Goal: Information Seeking & Learning: Learn about a topic

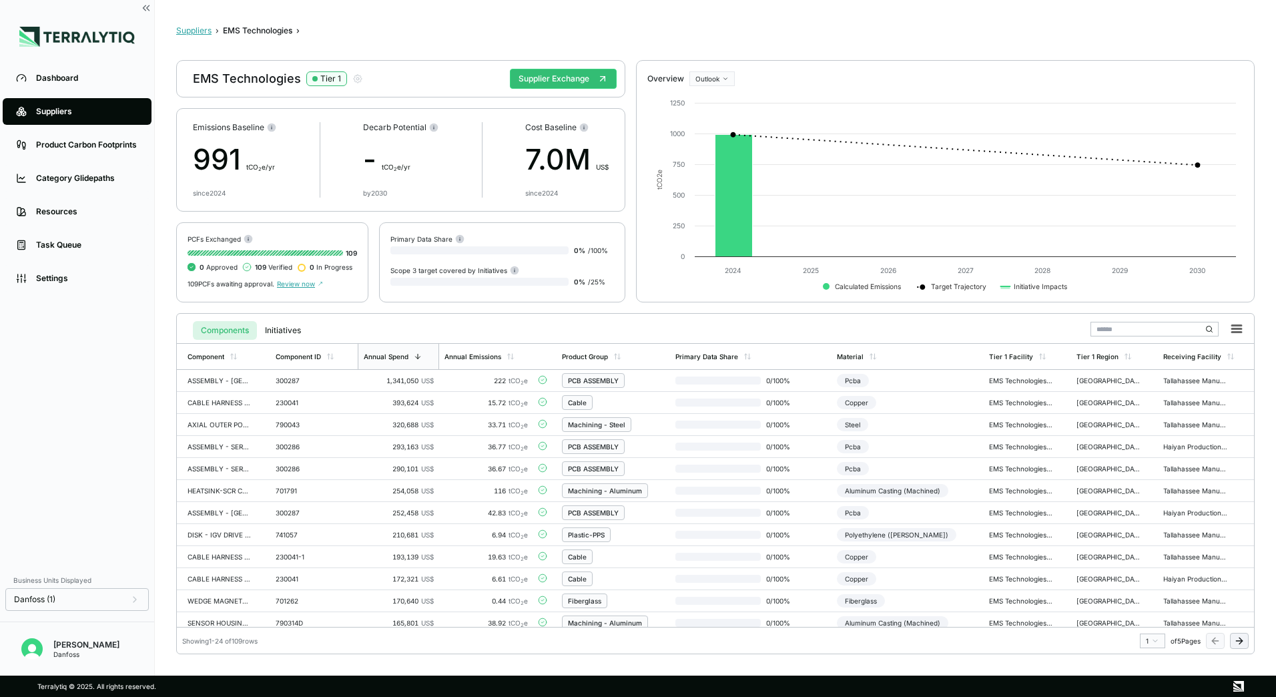
click at [204, 33] on button "Suppliers" at bounding box center [193, 30] width 35 height 11
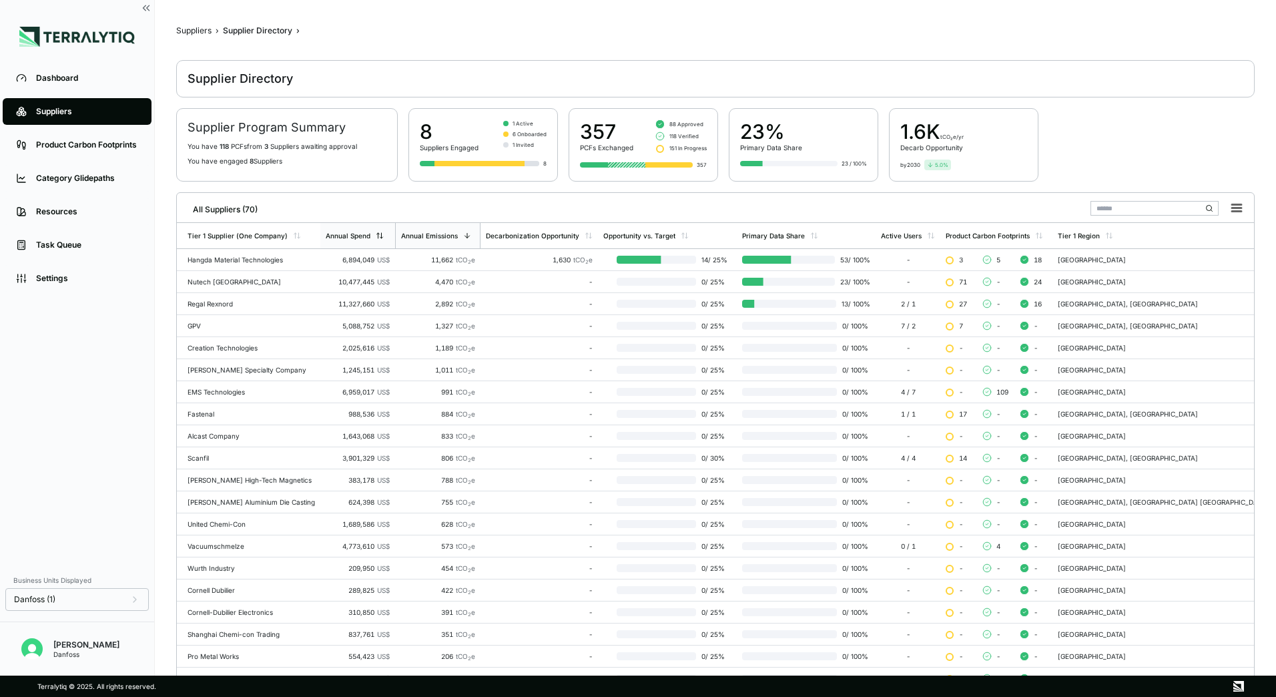
click at [362, 232] on div "Annual Spend" at bounding box center [348, 236] width 45 height 8
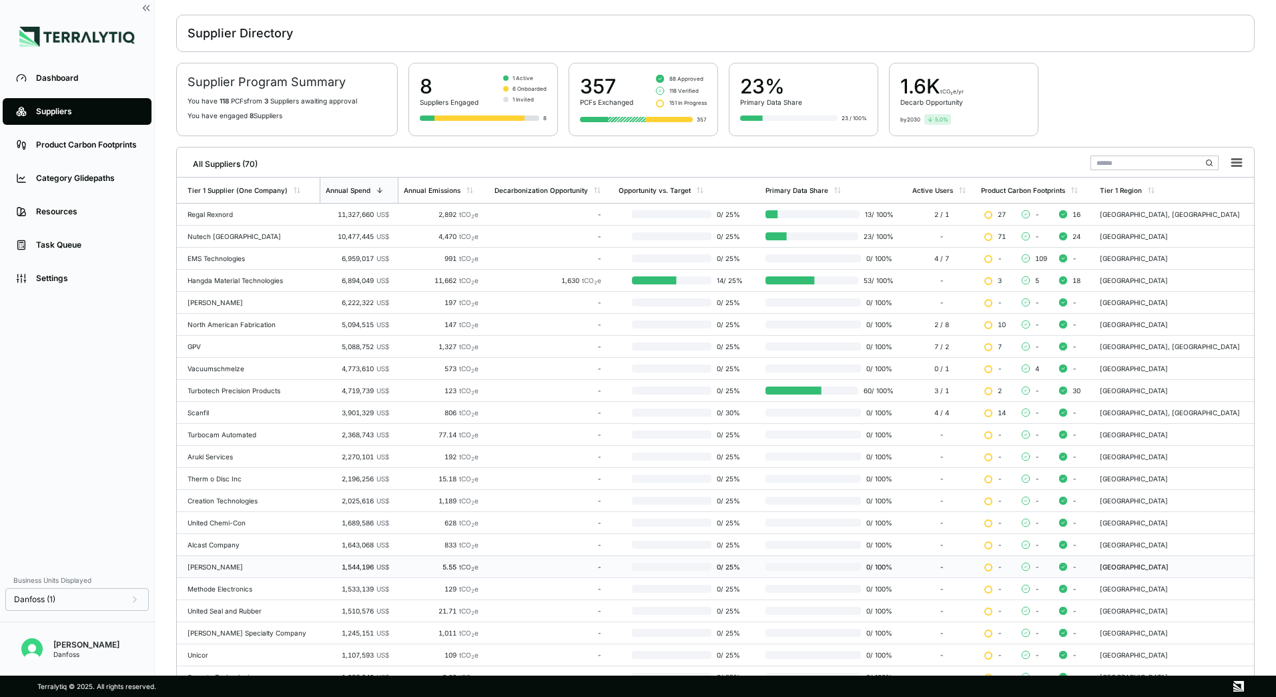
scroll to position [129, 0]
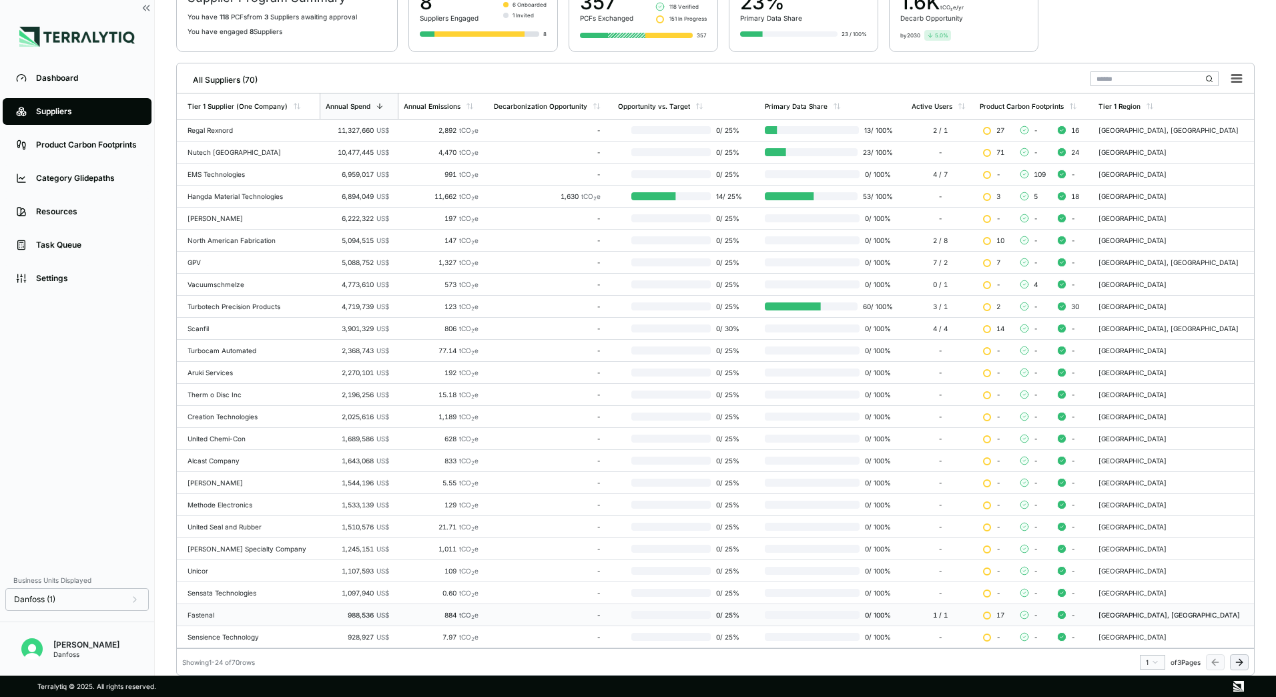
click at [210, 621] on td "Fastenal" at bounding box center [248, 615] width 143 height 22
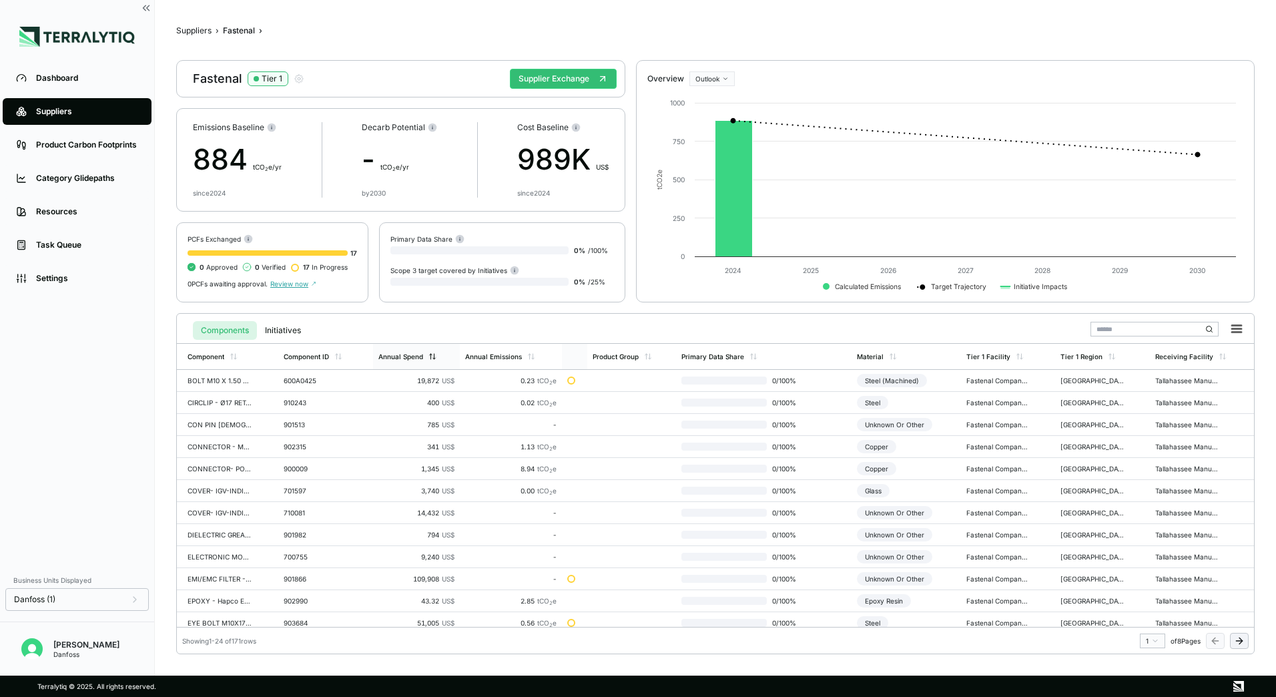
click at [412, 360] on div "Annual Spend" at bounding box center [400, 356] width 45 height 8
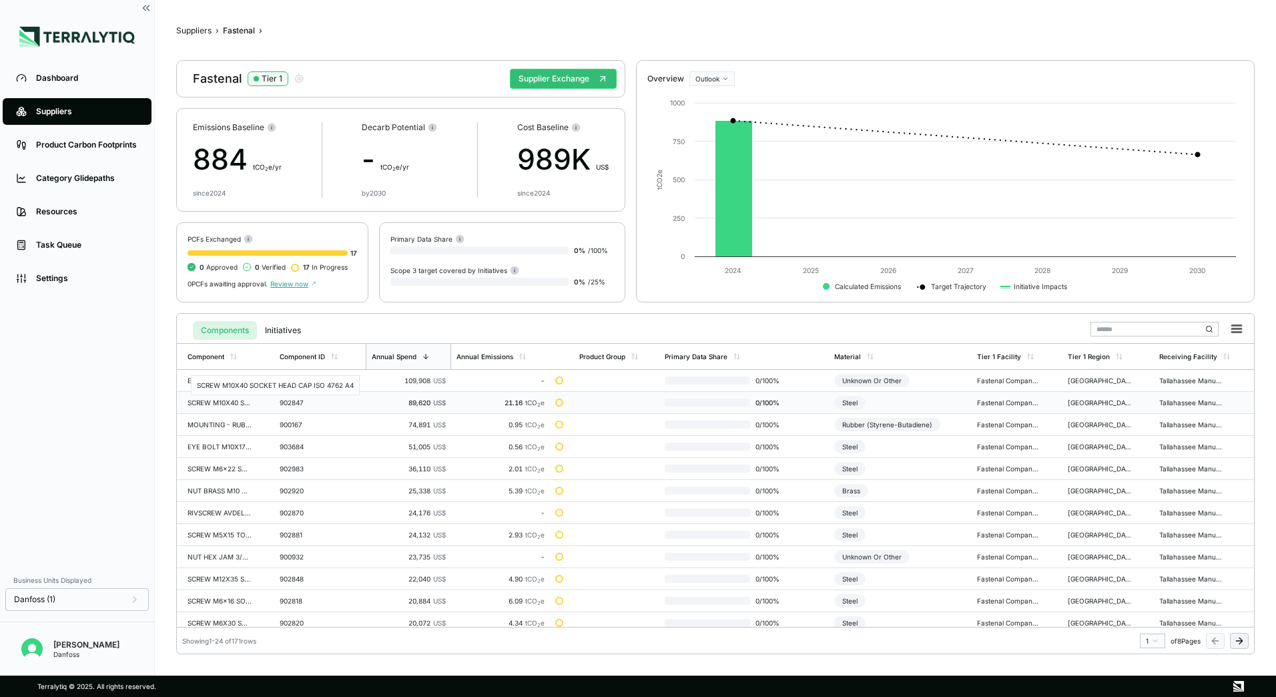
click at [222, 404] on div "SCREW M10X40 SOCKET HEAD CAP ISO 4762 A4" at bounding box center [220, 402] width 64 height 8
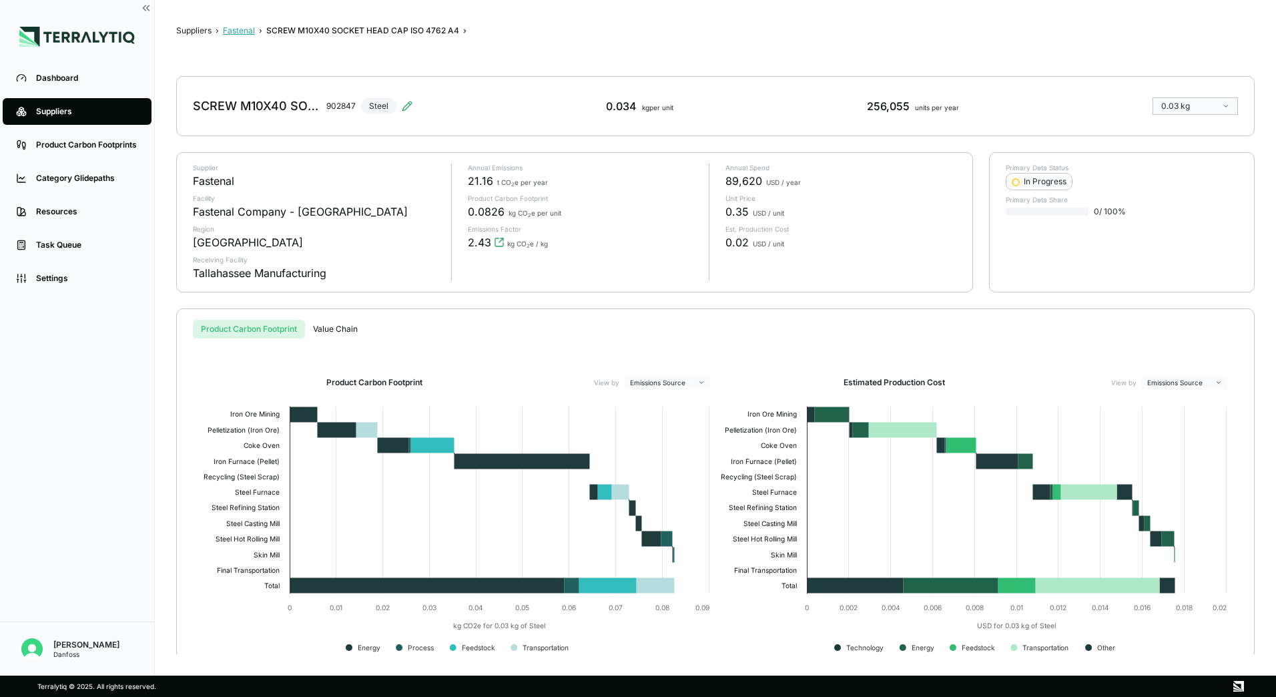
click at [242, 34] on button "Fastenal" at bounding box center [239, 30] width 32 height 11
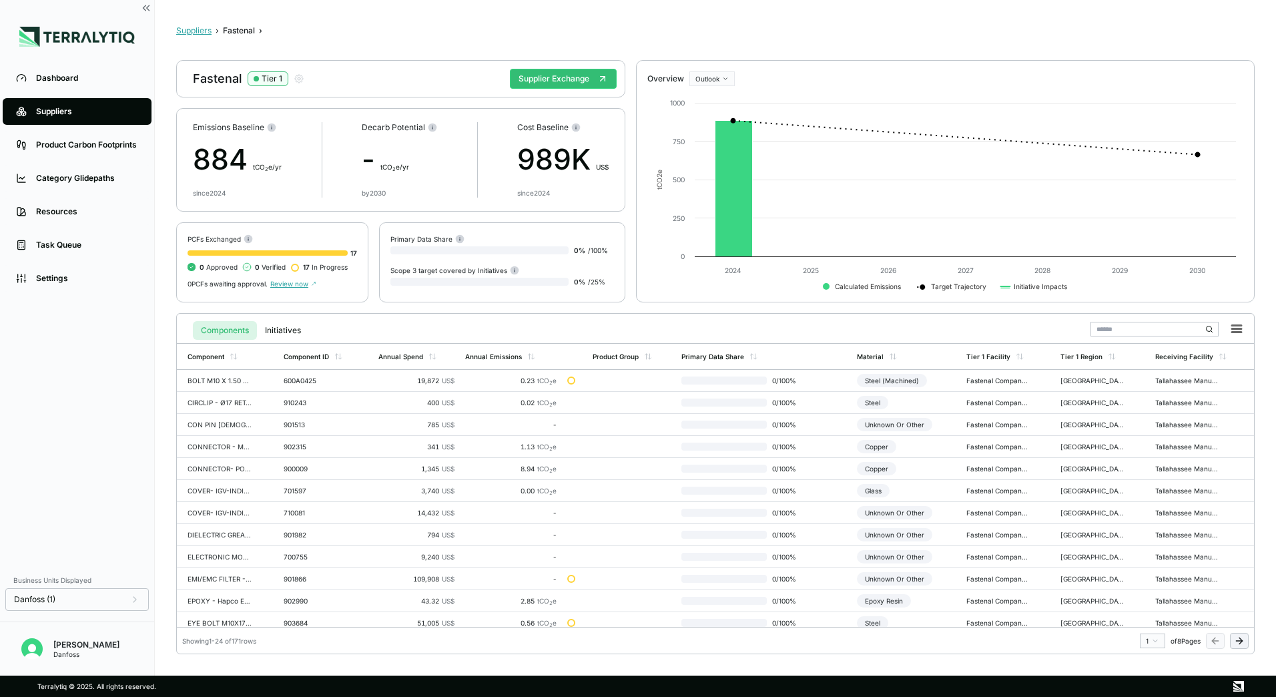
click at [192, 35] on button "Suppliers" at bounding box center [193, 30] width 35 height 11
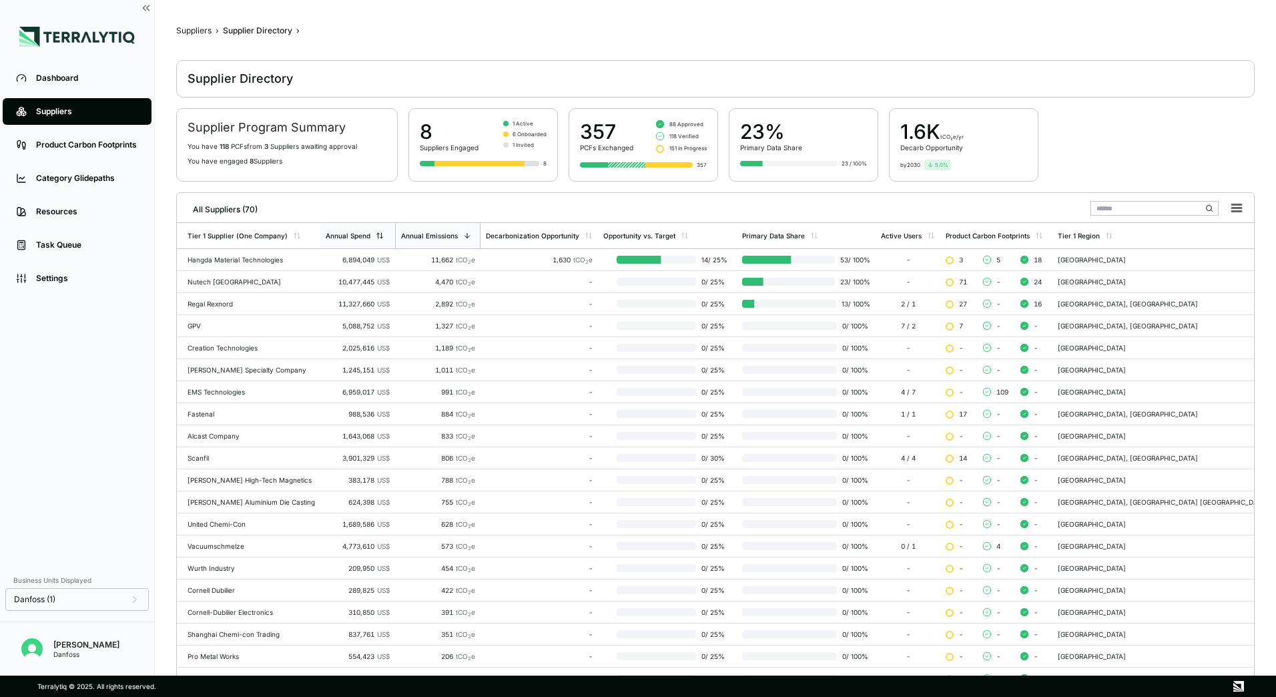
click at [389, 236] on div "Annual Spend" at bounding box center [357, 235] width 75 height 25
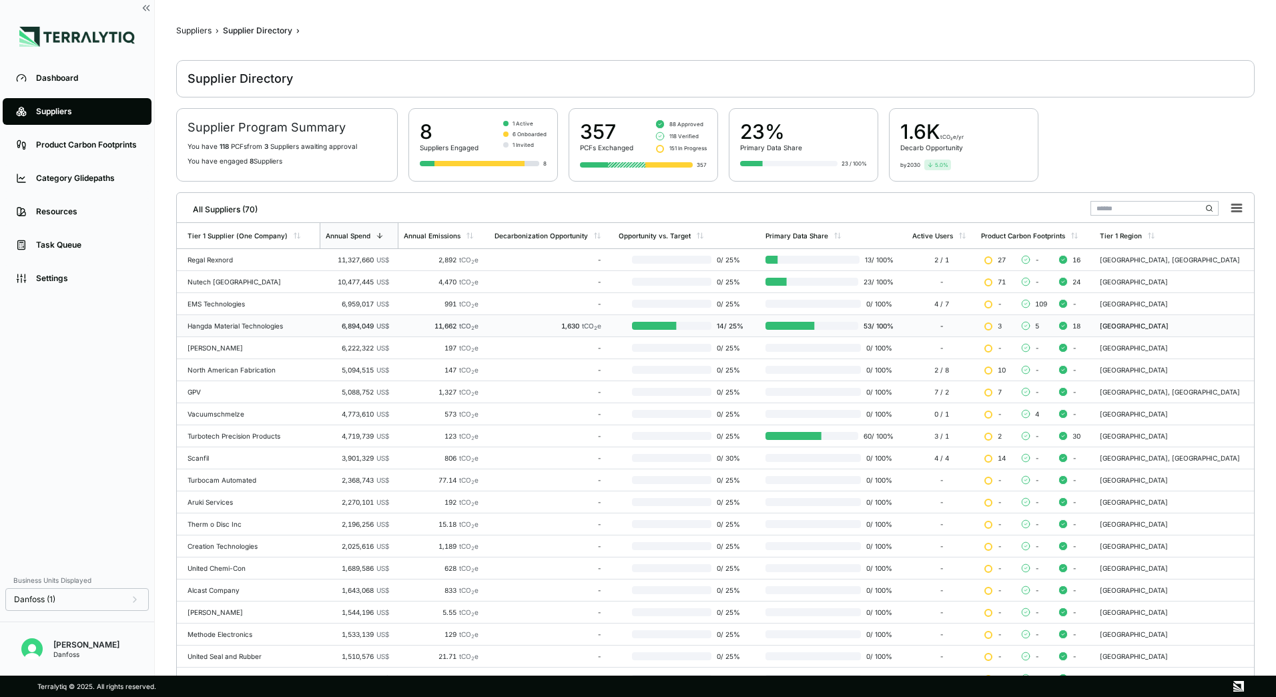
click at [236, 323] on div "Hangda Material Technologies" at bounding box center [251, 326] width 127 height 8
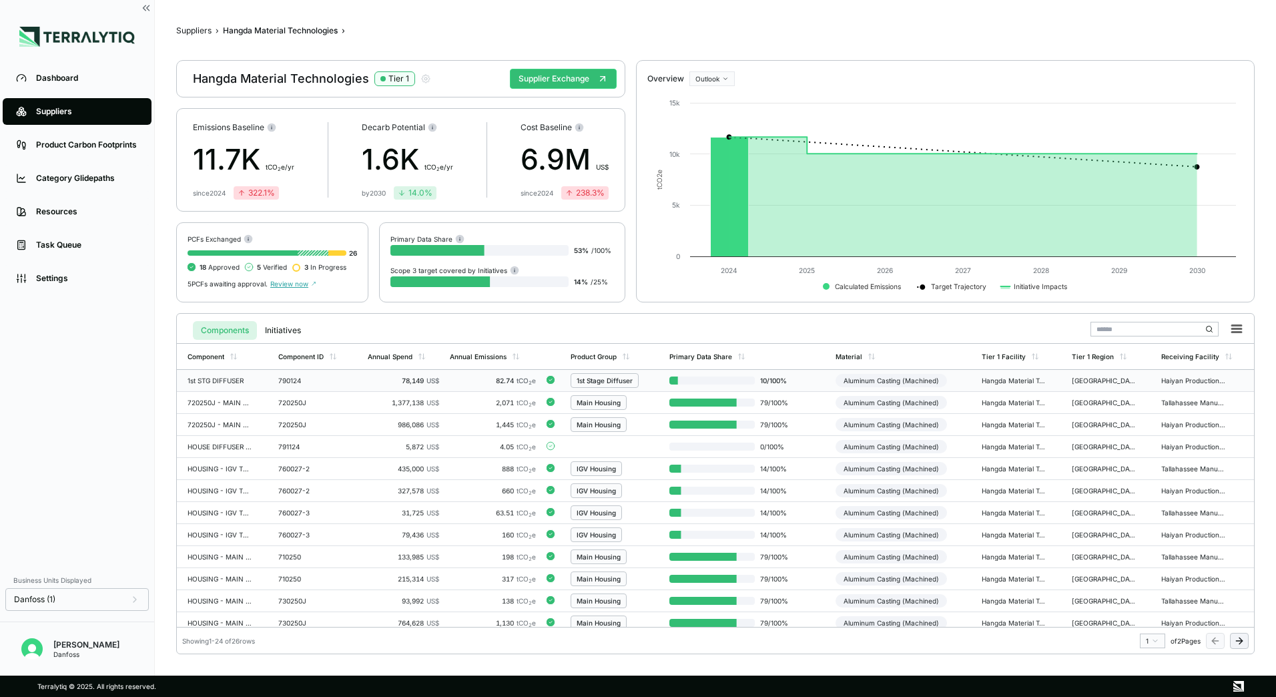
click at [310, 385] on td "790124" at bounding box center [317, 381] width 89 height 22
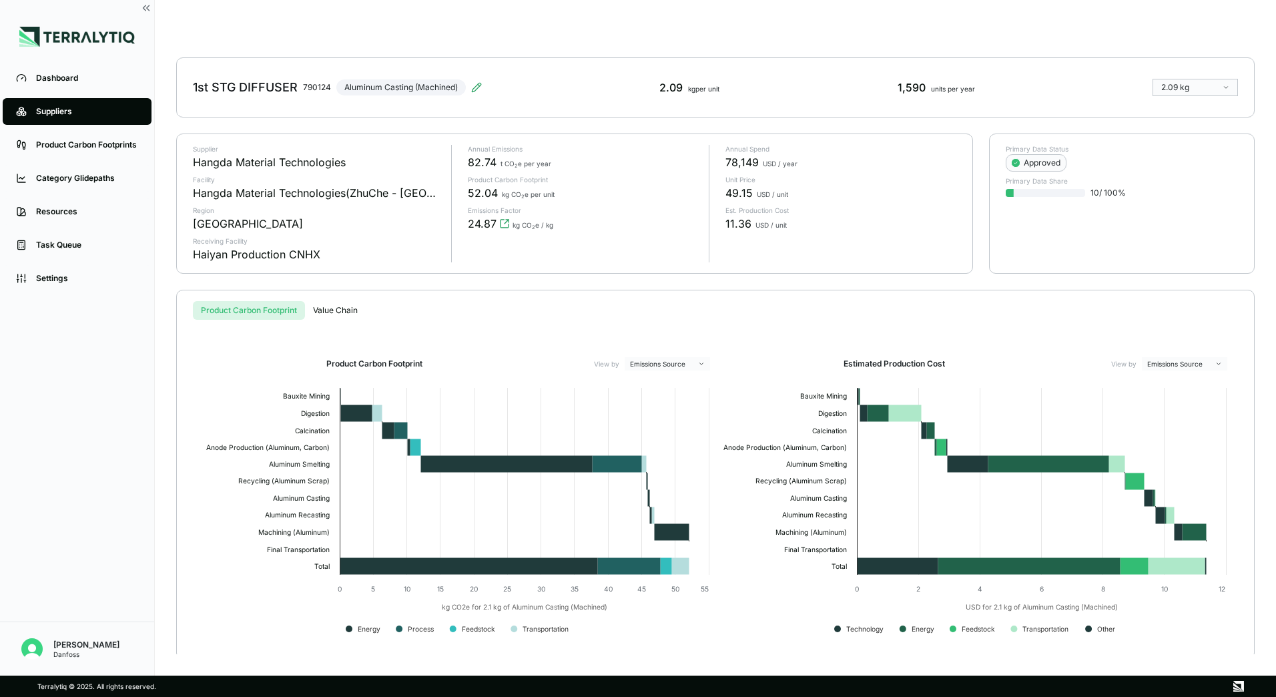
scroll to position [24, 0]
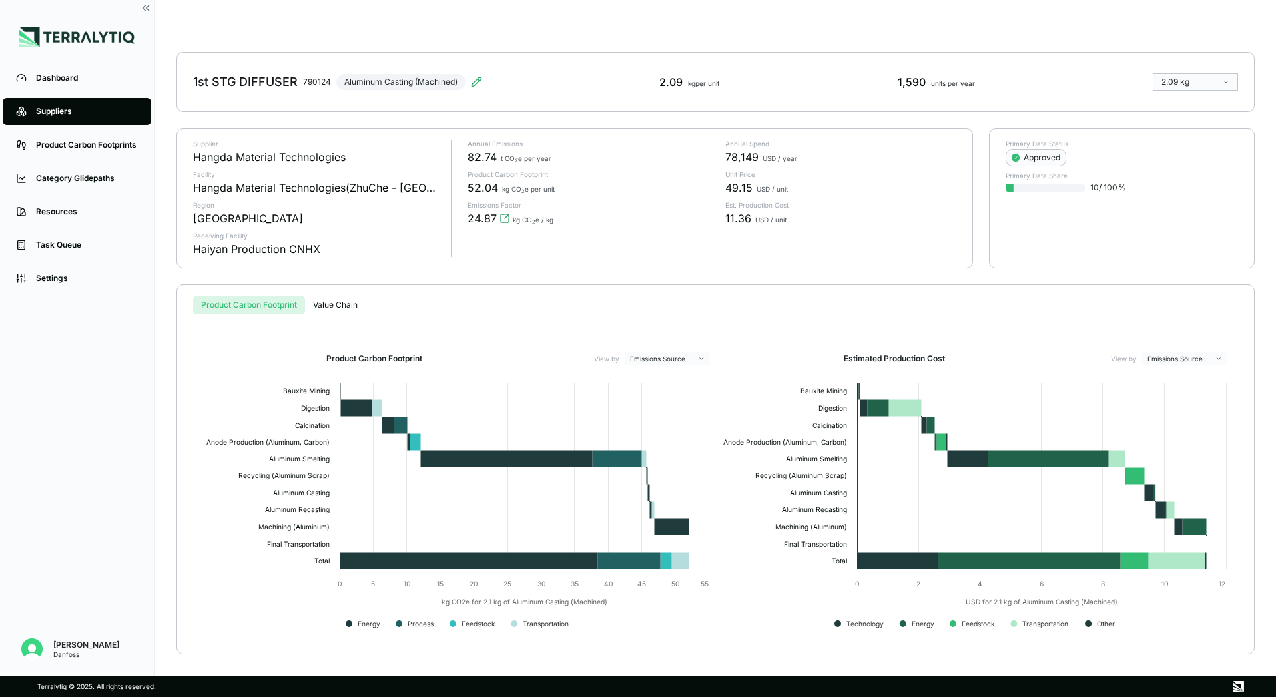
click at [346, 304] on div "Suppliers › Hangda Material Technologies › 1st STG DIFFUSER › 1st STG DIFFUSER …" at bounding box center [715, 337] width 1078 height 633
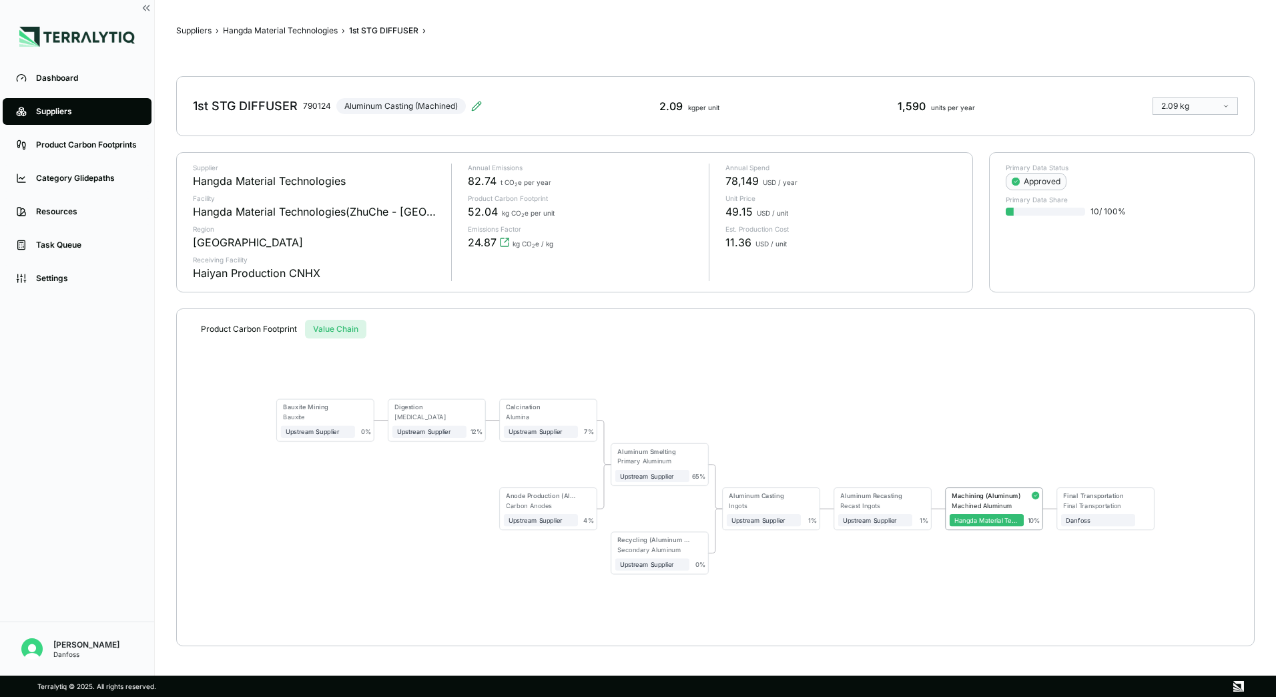
scroll to position [0, 0]
click at [298, 30] on button "Hangda Material Technologies" at bounding box center [280, 30] width 115 height 11
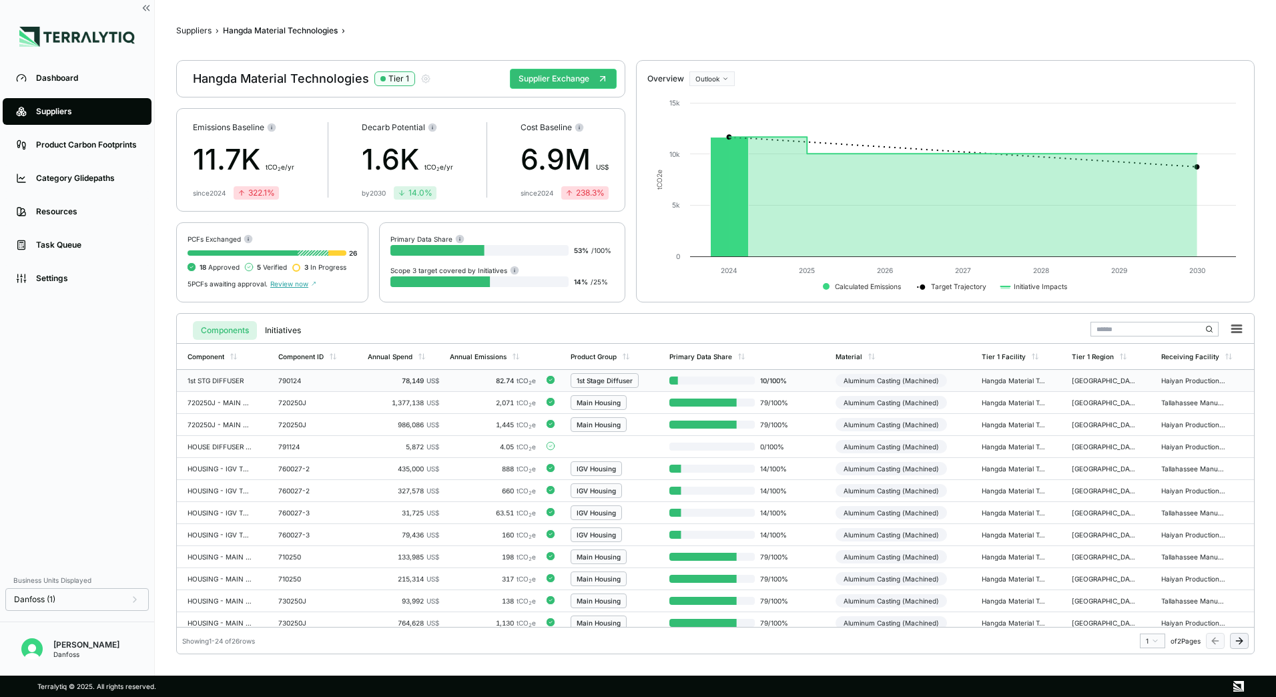
click at [351, 388] on td "790124" at bounding box center [317, 381] width 89 height 22
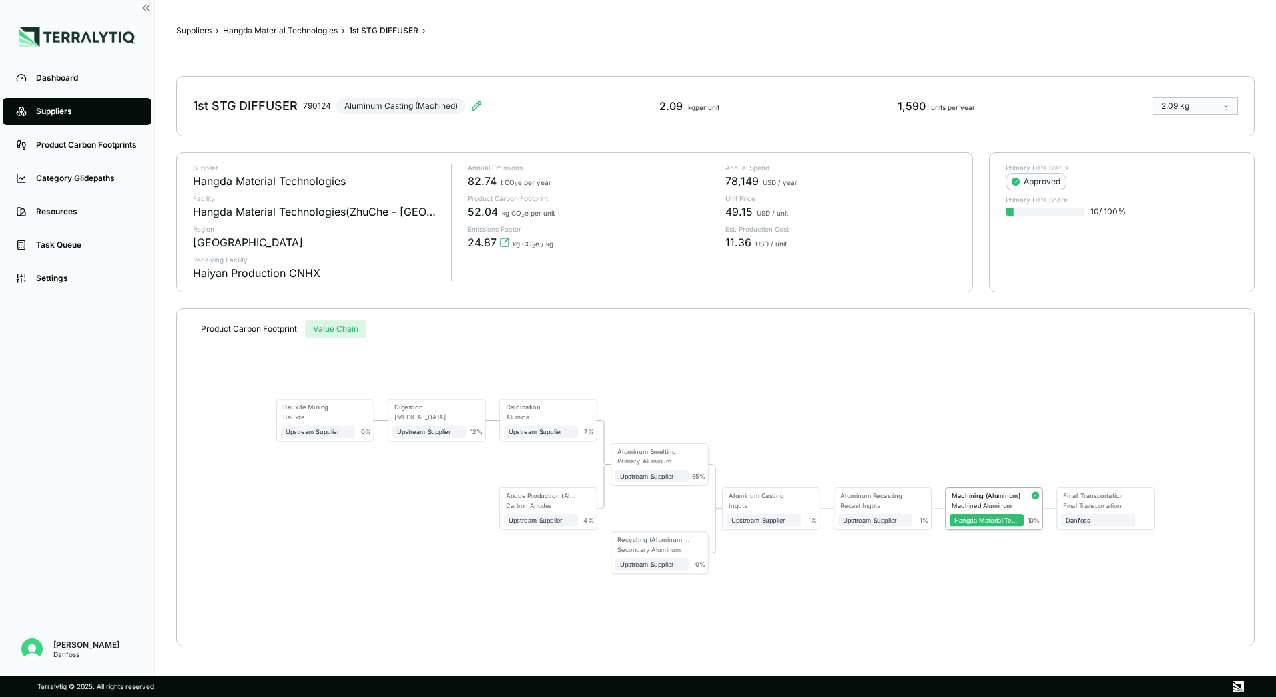
click at [356, 335] on button "Value Chain" at bounding box center [335, 329] width 61 height 19
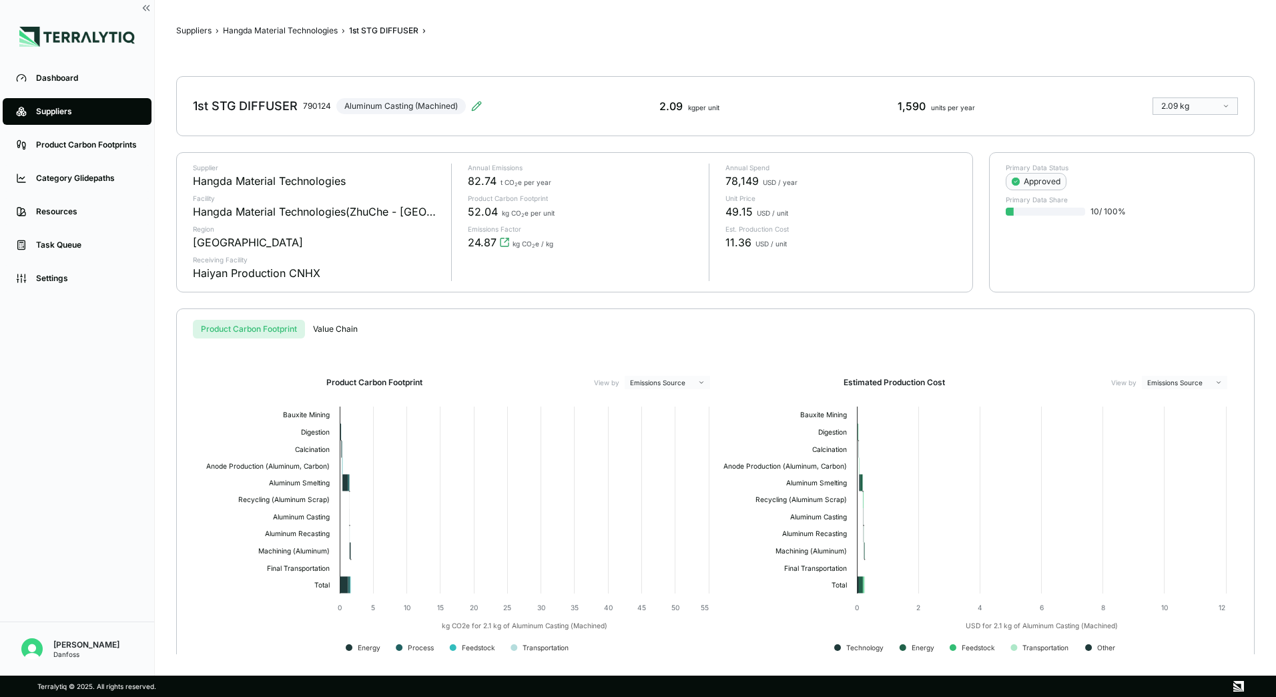
click at [264, 333] on button "Product Carbon Footprint" at bounding box center [249, 329] width 112 height 19
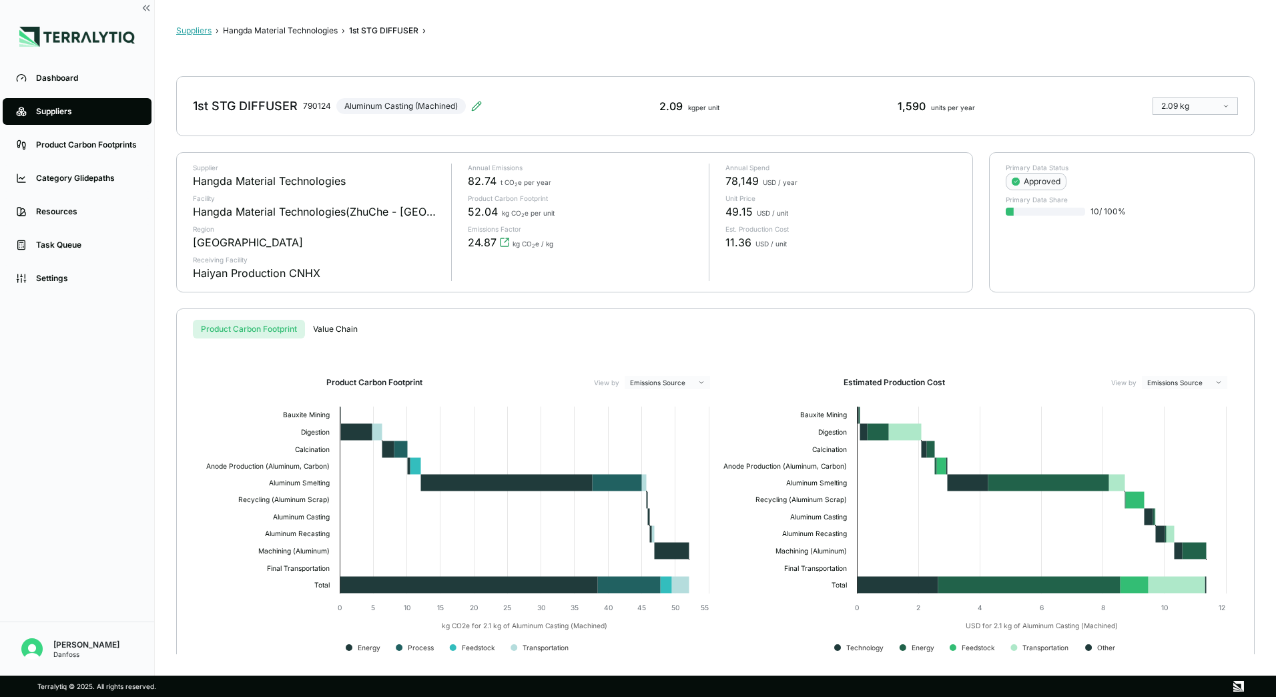
click at [183, 33] on button "Suppliers" at bounding box center [193, 30] width 35 height 11
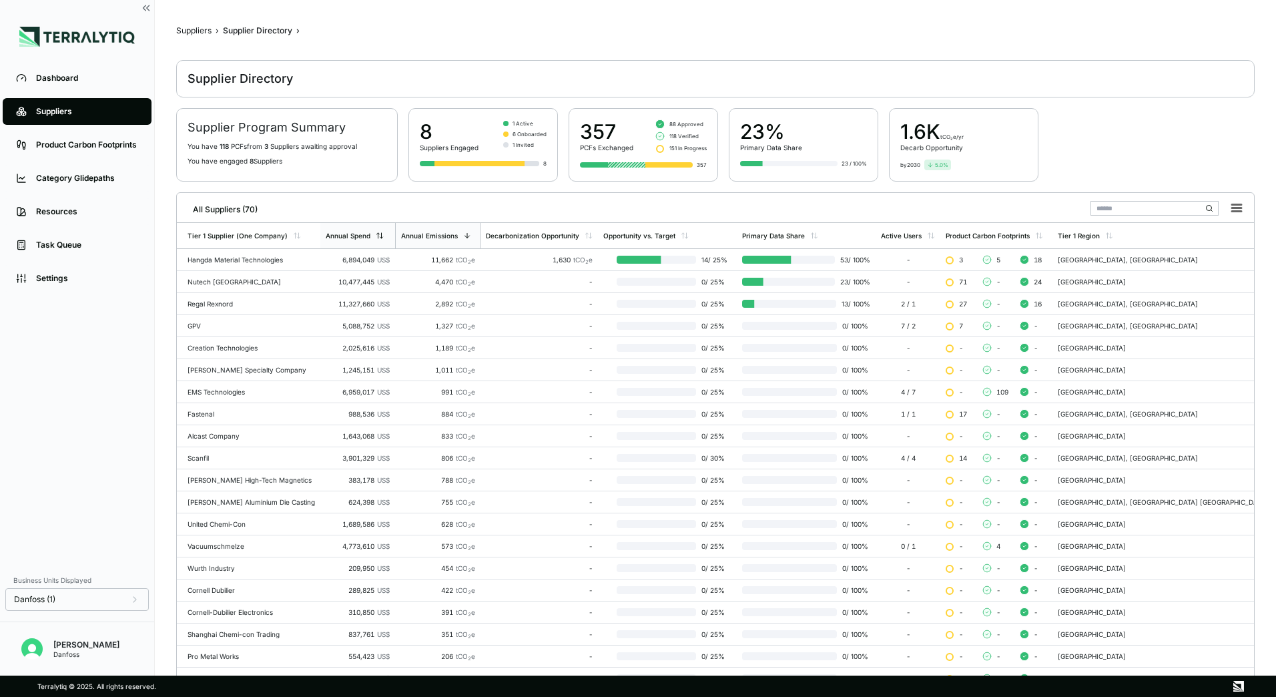
click at [357, 236] on div "Annual Spend" at bounding box center [348, 236] width 45 height 8
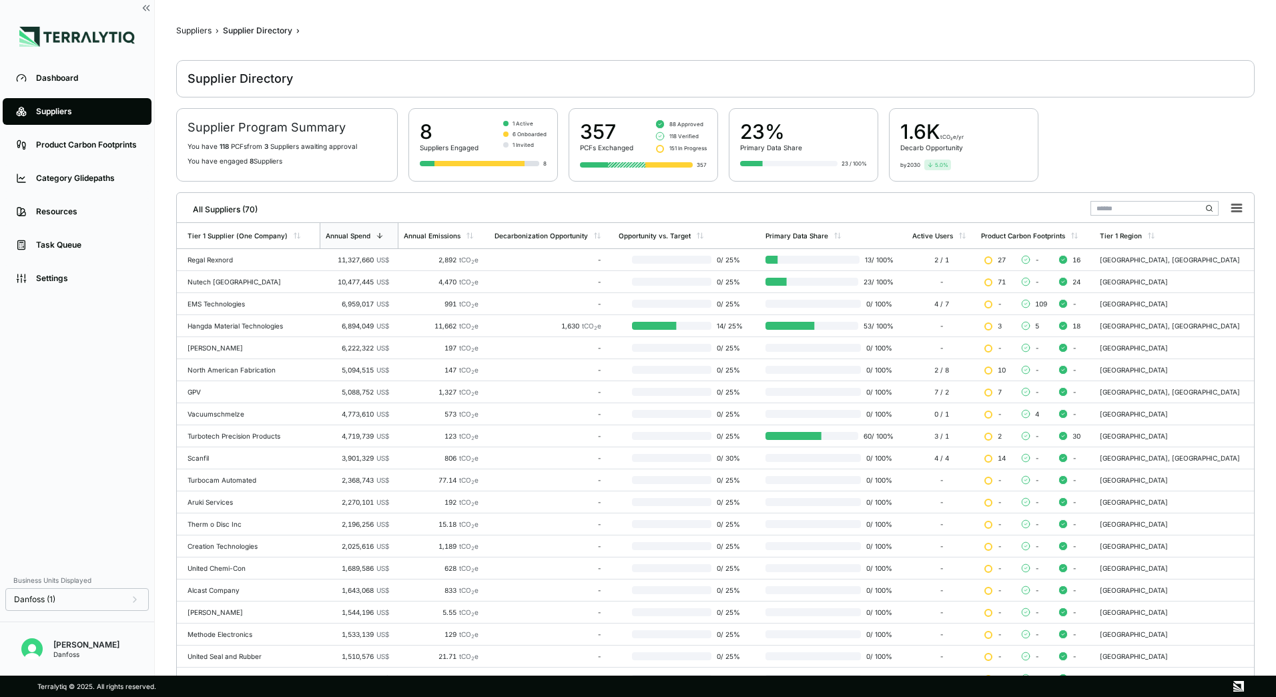
click at [69, 657] on div "Danfoss" at bounding box center [86, 654] width 66 height 8
click at [114, 645] on div "[PERSON_NAME] Danfoss" at bounding box center [77, 642] width 154 height 43
click at [133, 607] on div "Danfoss (1)" at bounding box center [76, 599] width 143 height 23
click at [133, 602] on icon at bounding box center [134, 599] width 3 height 5
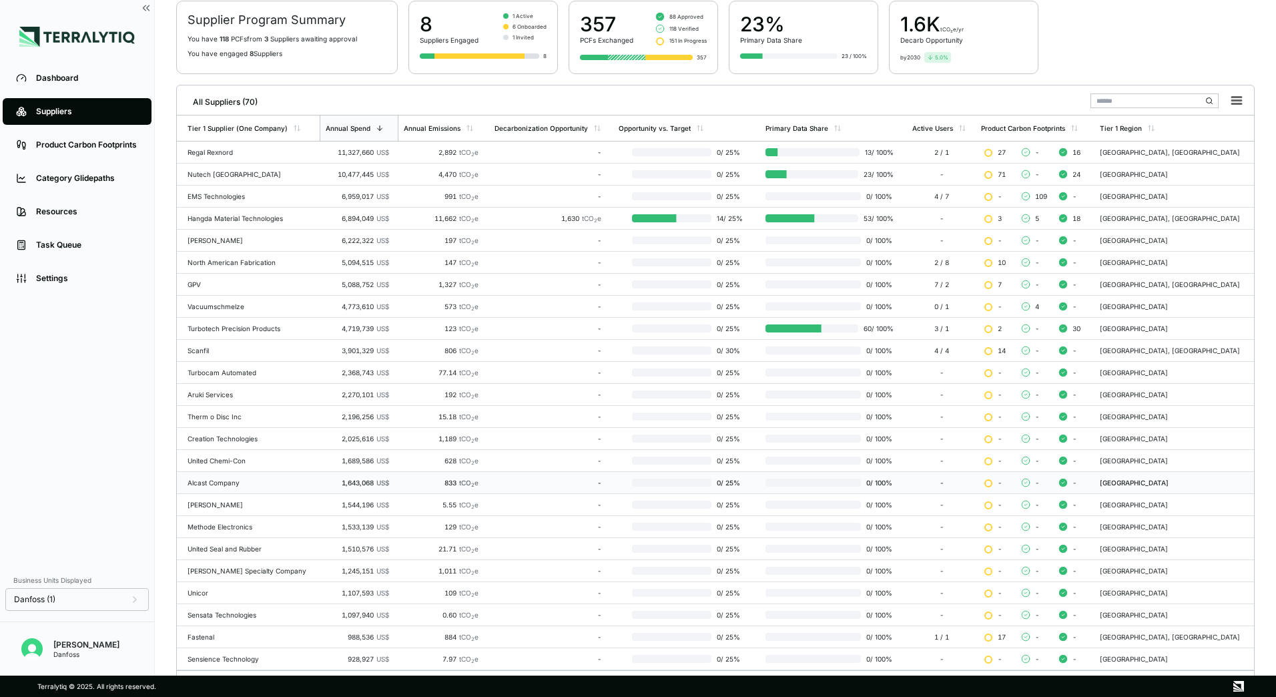
scroll to position [129, 0]
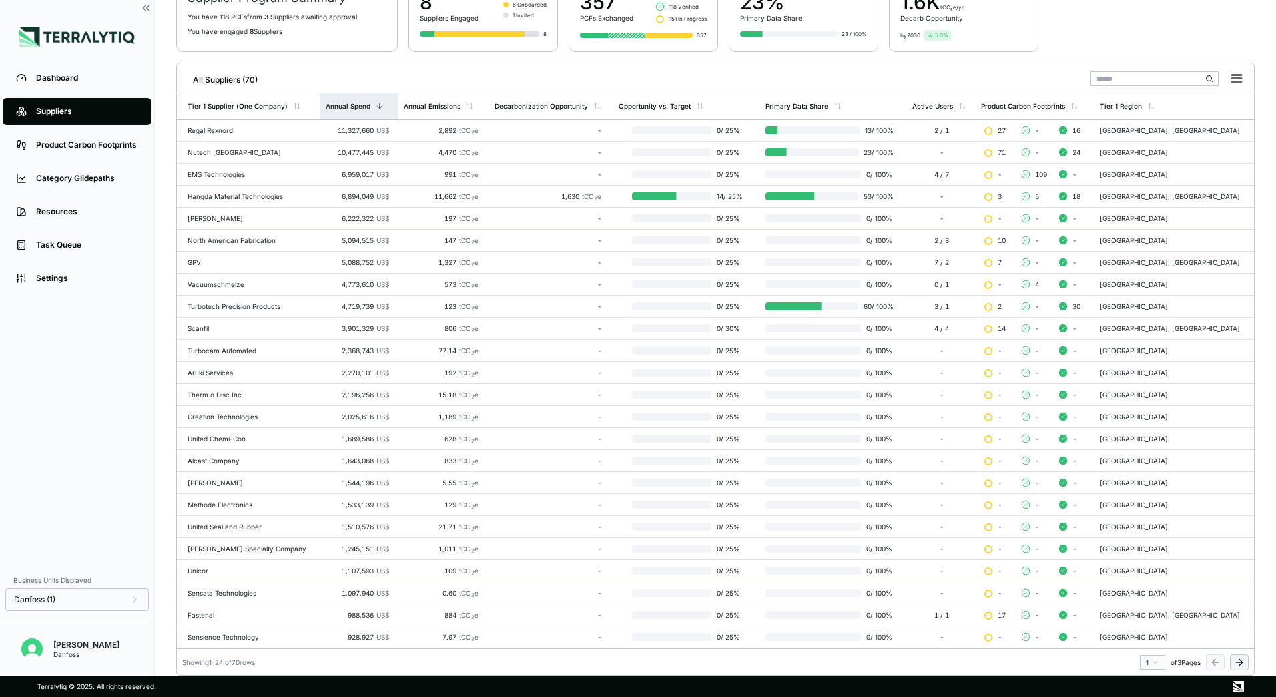
click at [376, 107] on icon at bounding box center [380, 106] width 8 height 8
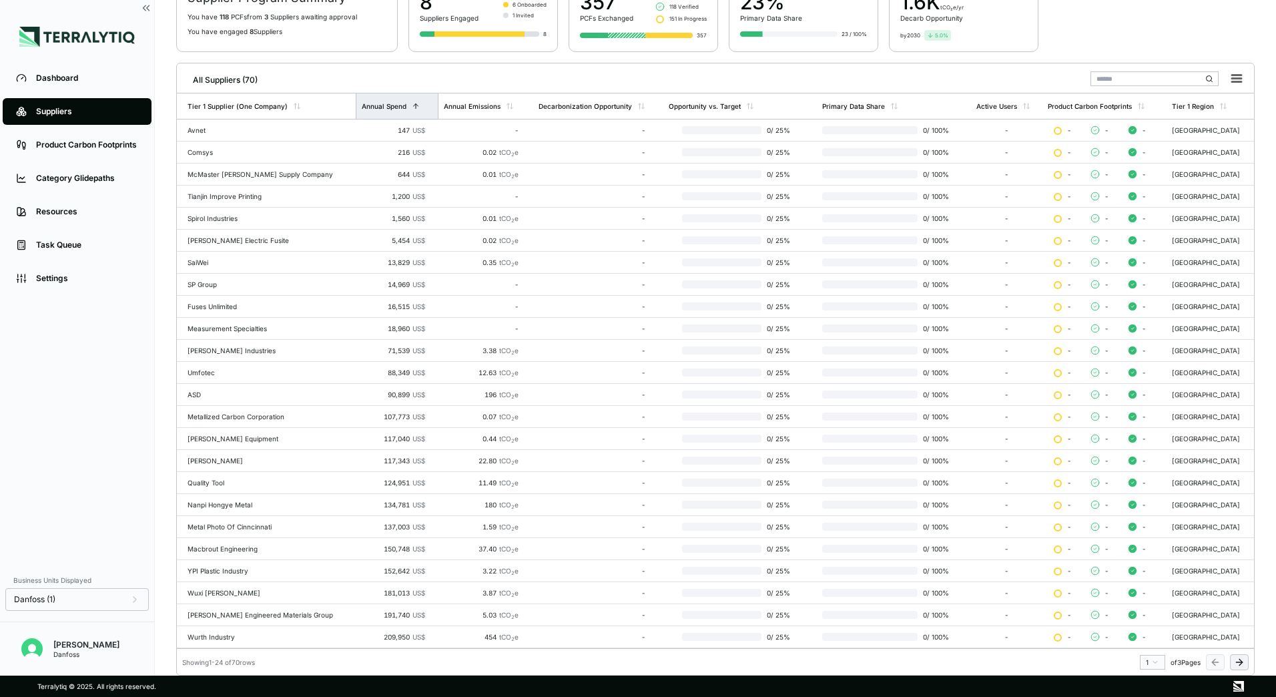
click at [362, 107] on div "Annual Spend" at bounding box center [384, 106] width 45 height 8
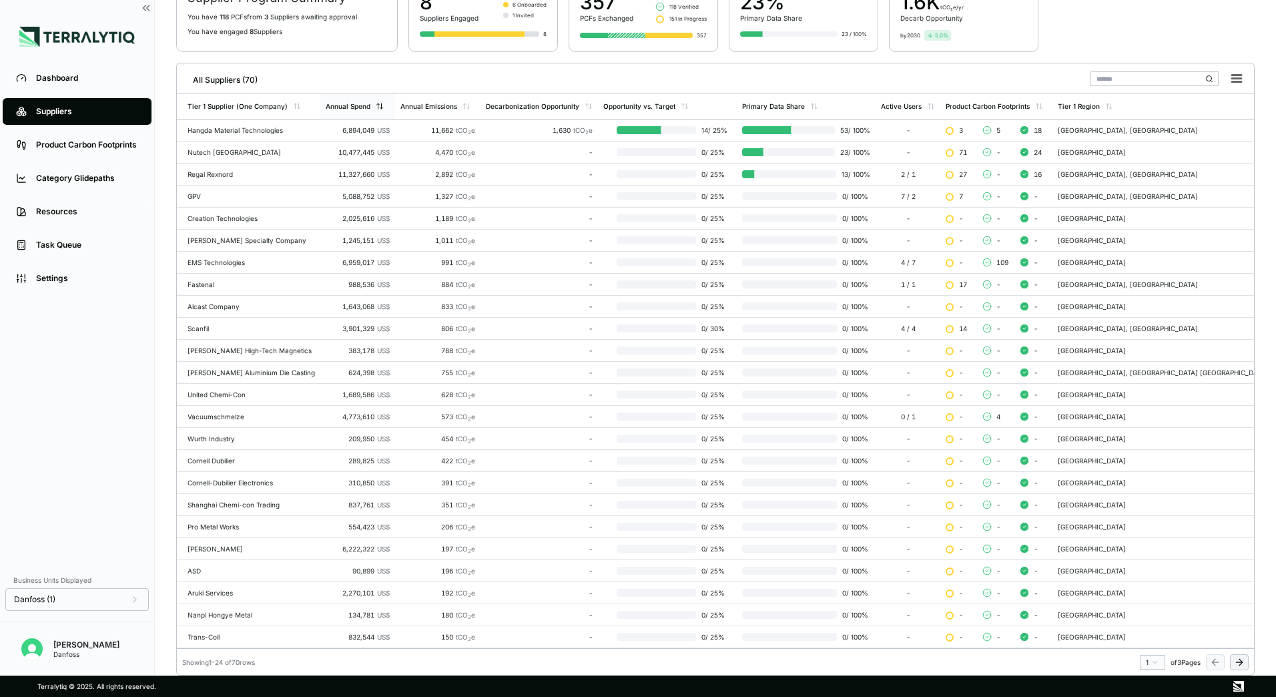
click at [376, 111] on div "Annual Spend" at bounding box center [357, 105] width 75 height 25
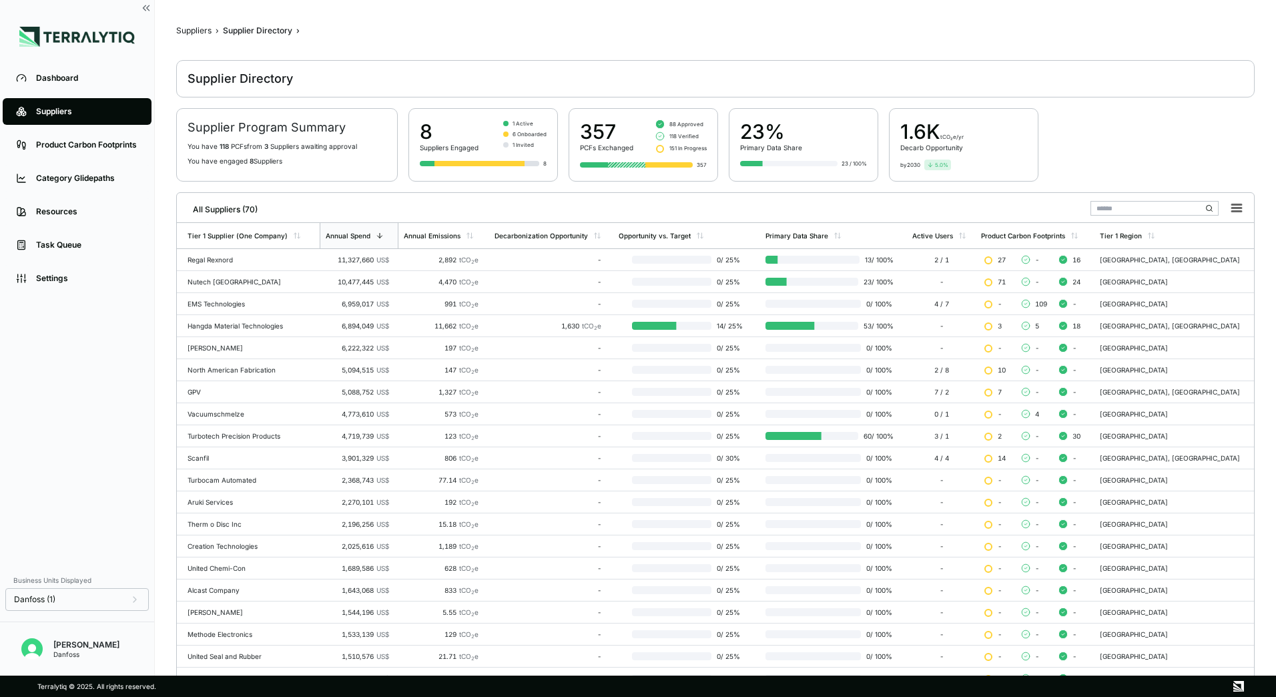
scroll to position [129, 0]
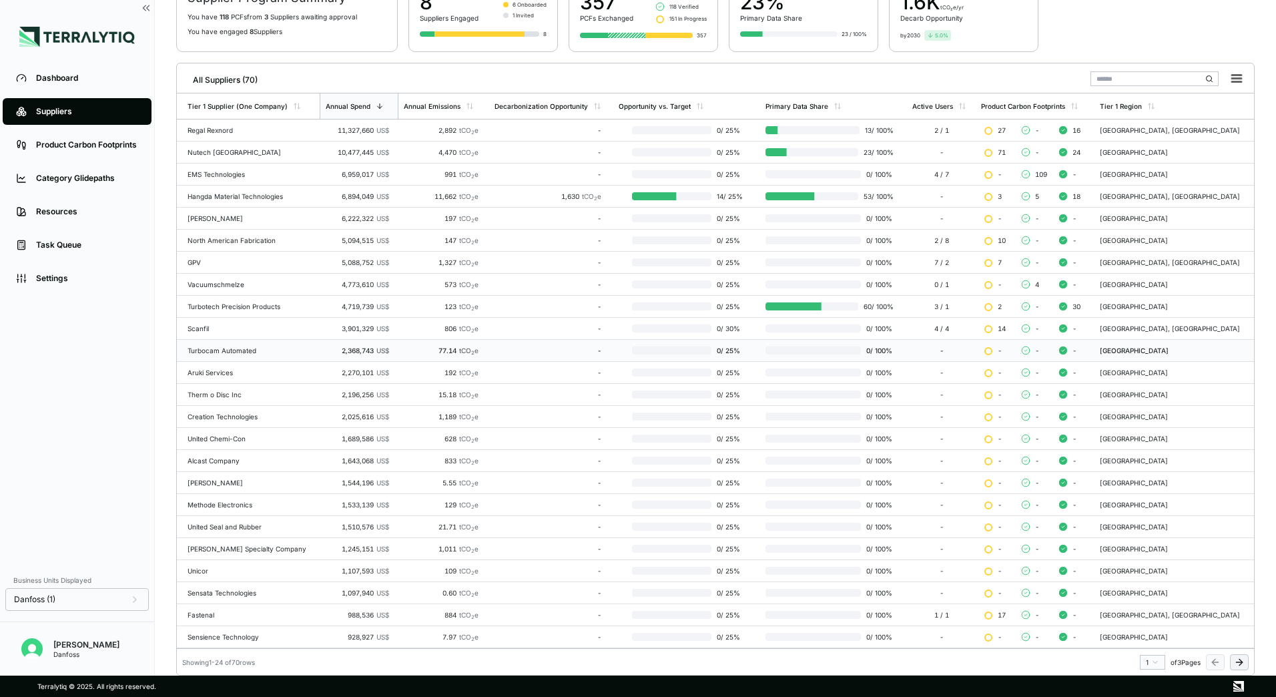
click at [236, 354] on div "Turbocam Automated" at bounding box center [251, 350] width 127 height 8
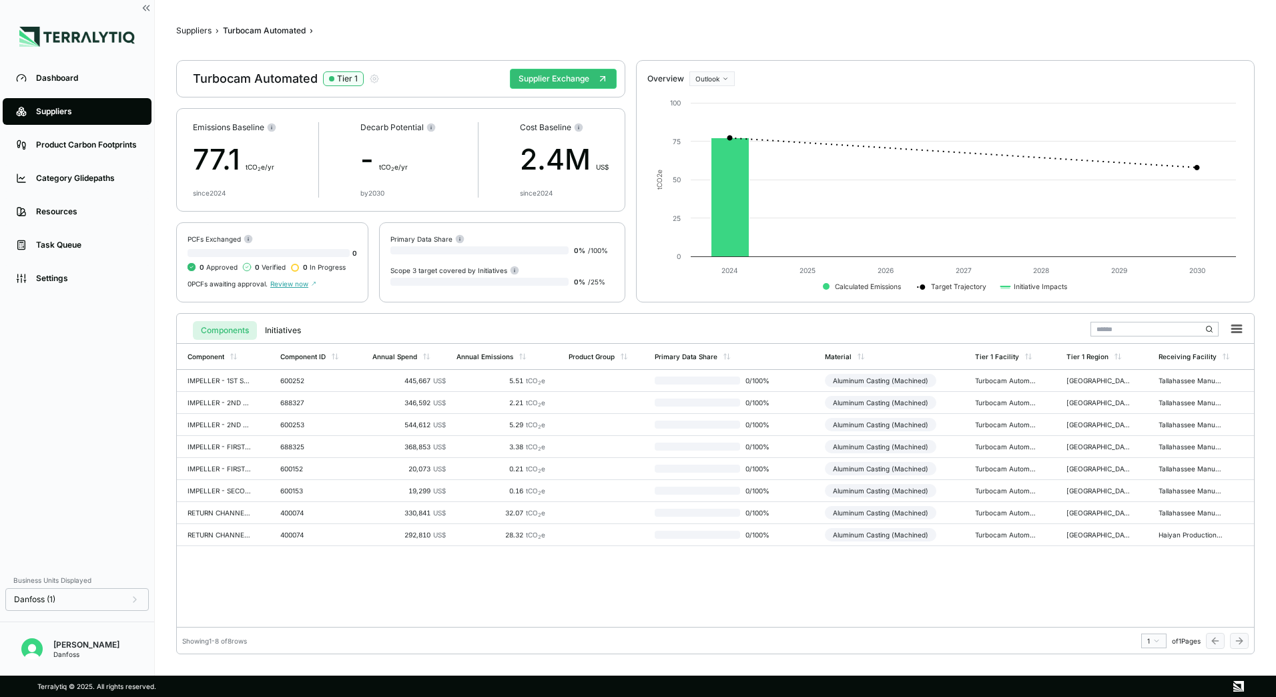
click at [196, 23] on div "Suppliers › Turbocam Automated › Turbocam Automated Tier 1 Supplier Exchange Em…" at bounding box center [715, 337] width 1078 height 633
click at [194, 32] on button "Suppliers" at bounding box center [193, 30] width 35 height 11
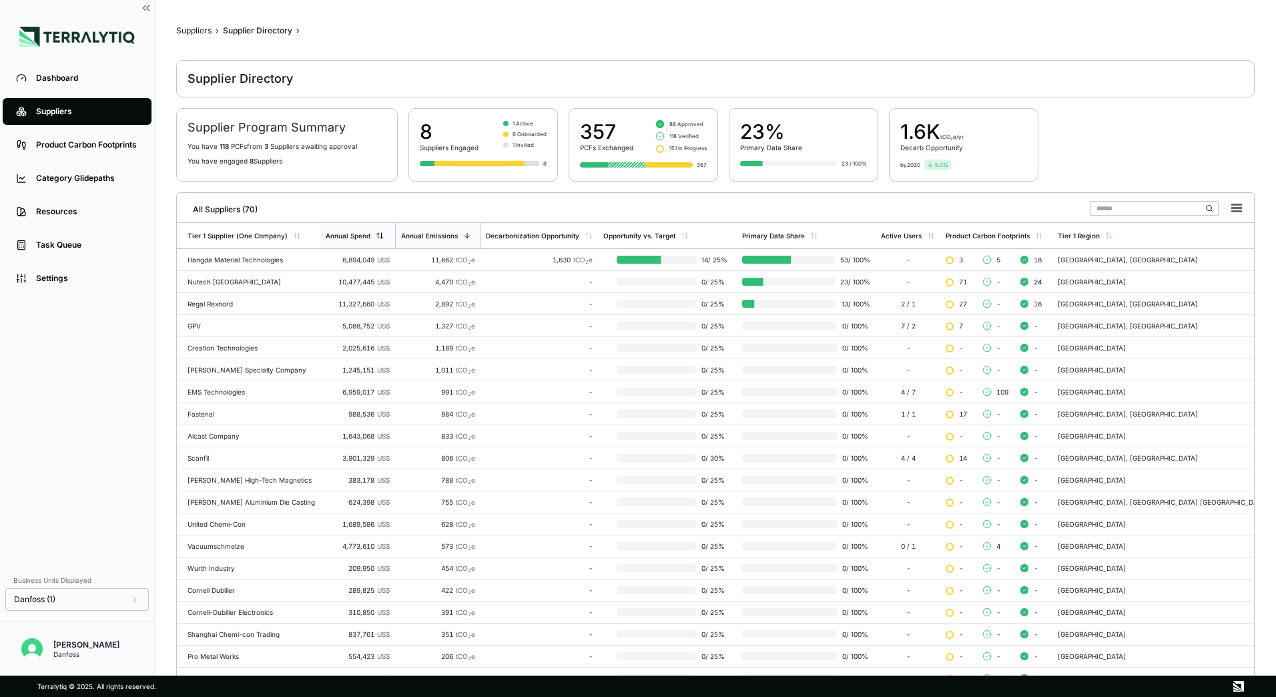
click at [378, 232] on icon at bounding box center [380, 236] width 8 height 8
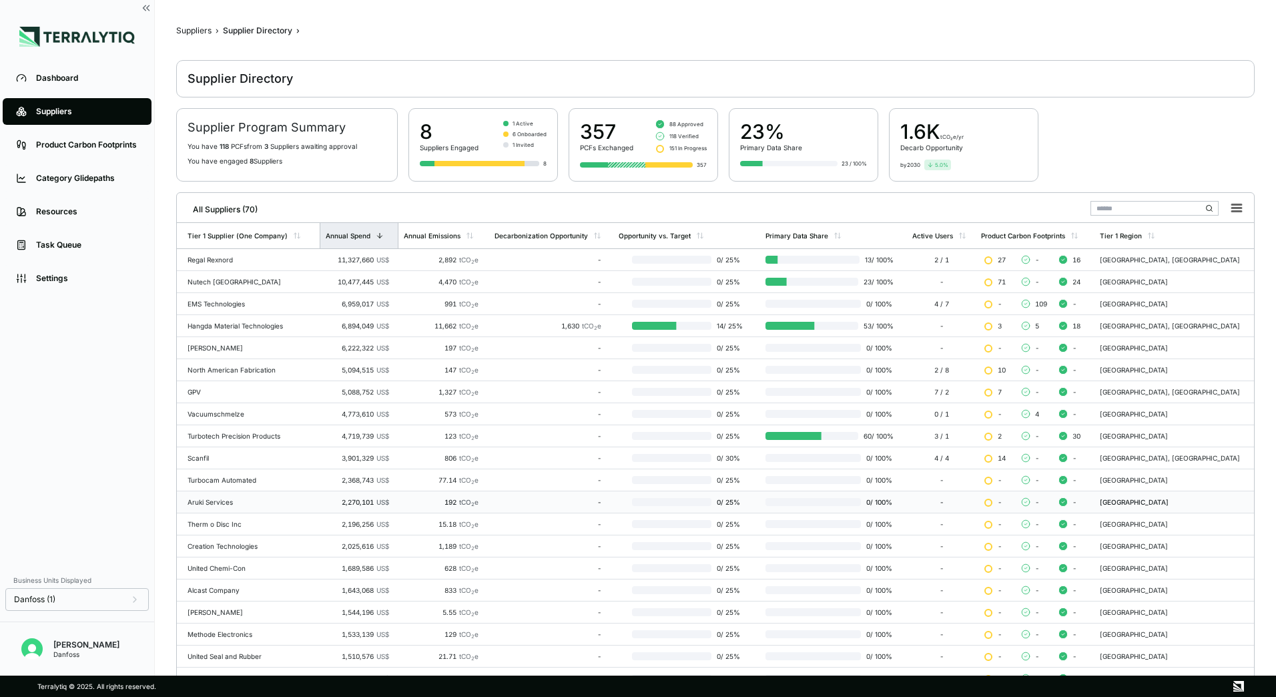
click at [222, 501] on div "Aruki Services" at bounding box center [251, 502] width 127 height 8
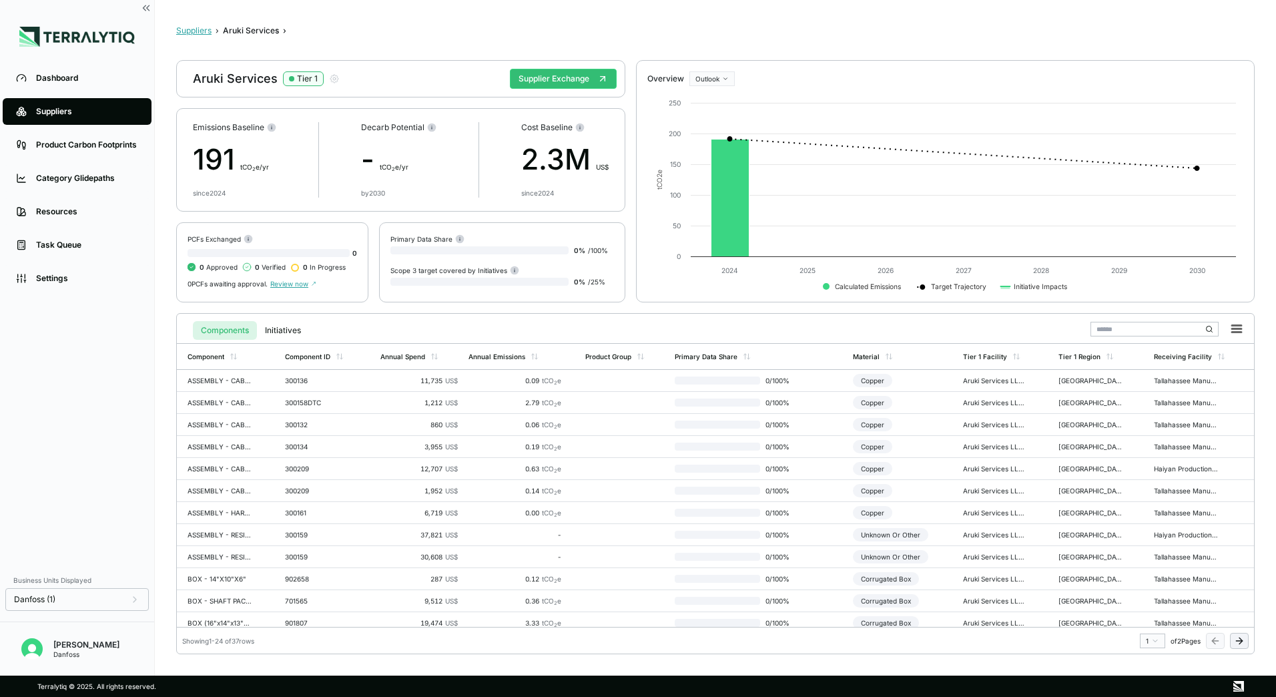
click at [194, 35] on button "Suppliers" at bounding box center [193, 30] width 35 height 11
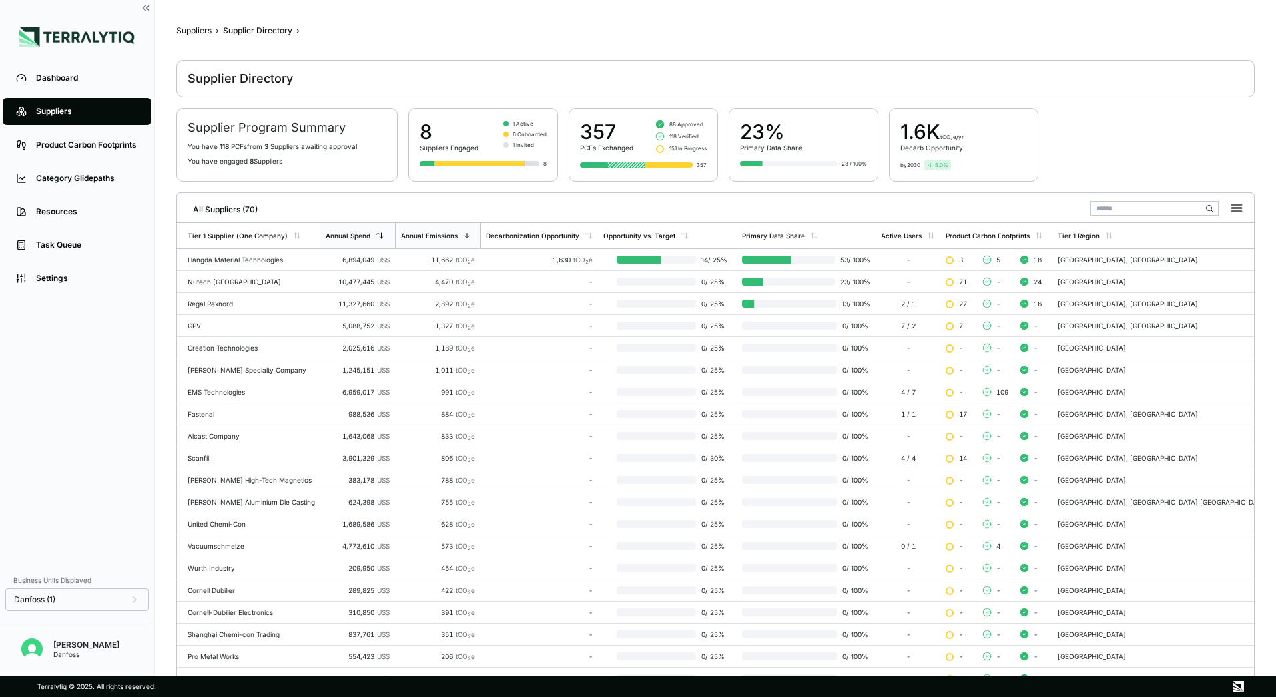
click at [380, 241] on div "Annual Spend" at bounding box center [357, 235] width 75 height 25
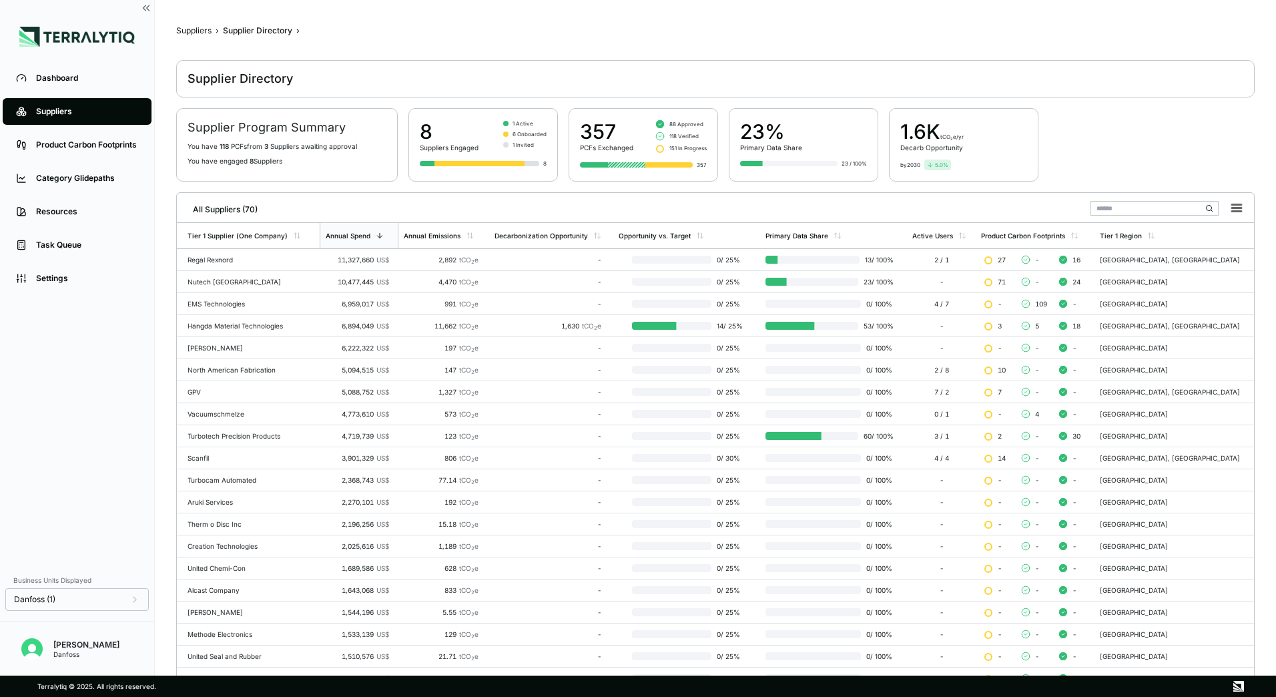
click at [232, 523] on div "Therm o Disc Inc" at bounding box center [251, 524] width 127 height 8
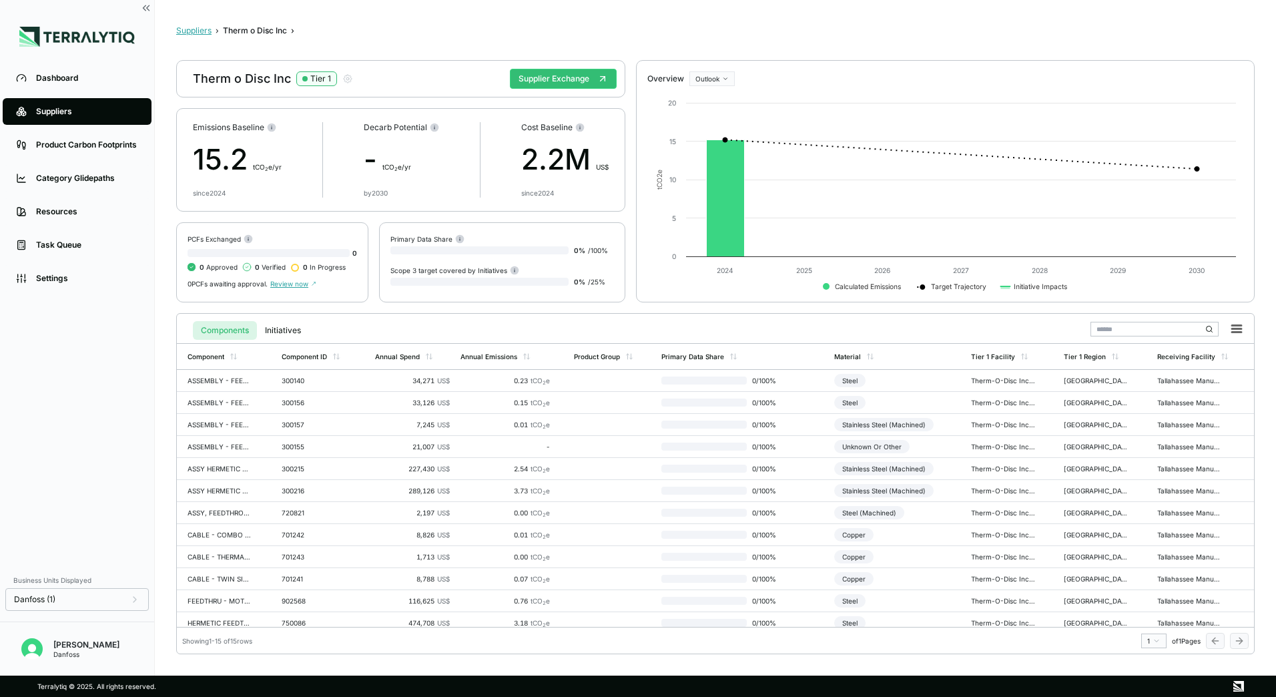
click at [194, 30] on button "Suppliers" at bounding box center [193, 30] width 35 height 11
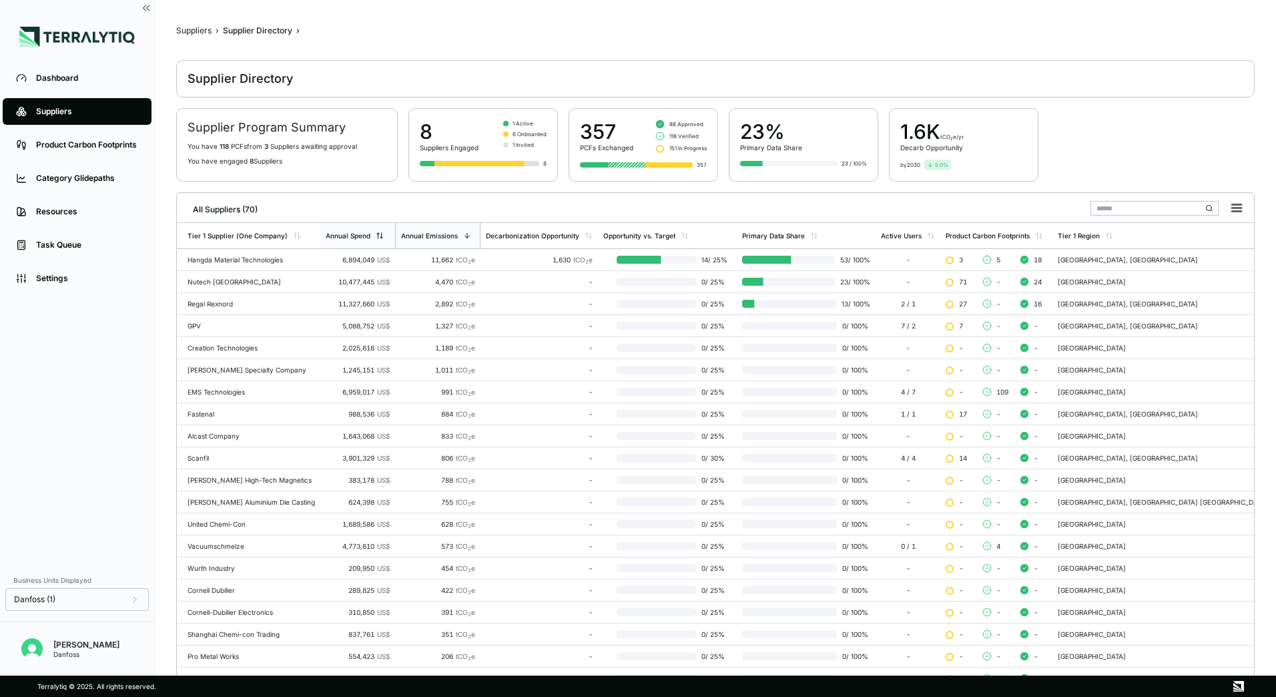
click at [380, 237] on icon at bounding box center [380, 236] width 8 height 8
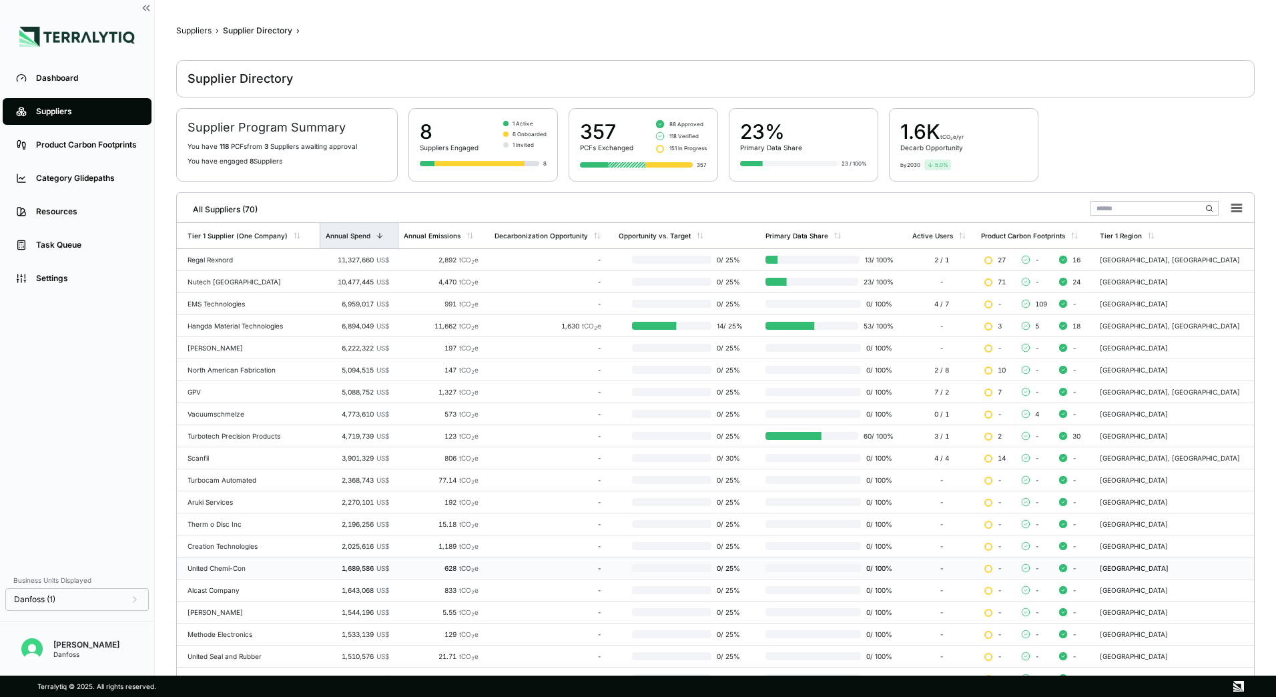
click at [210, 572] on td "United Chemi-Con" at bounding box center [248, 568] width 143 height 22
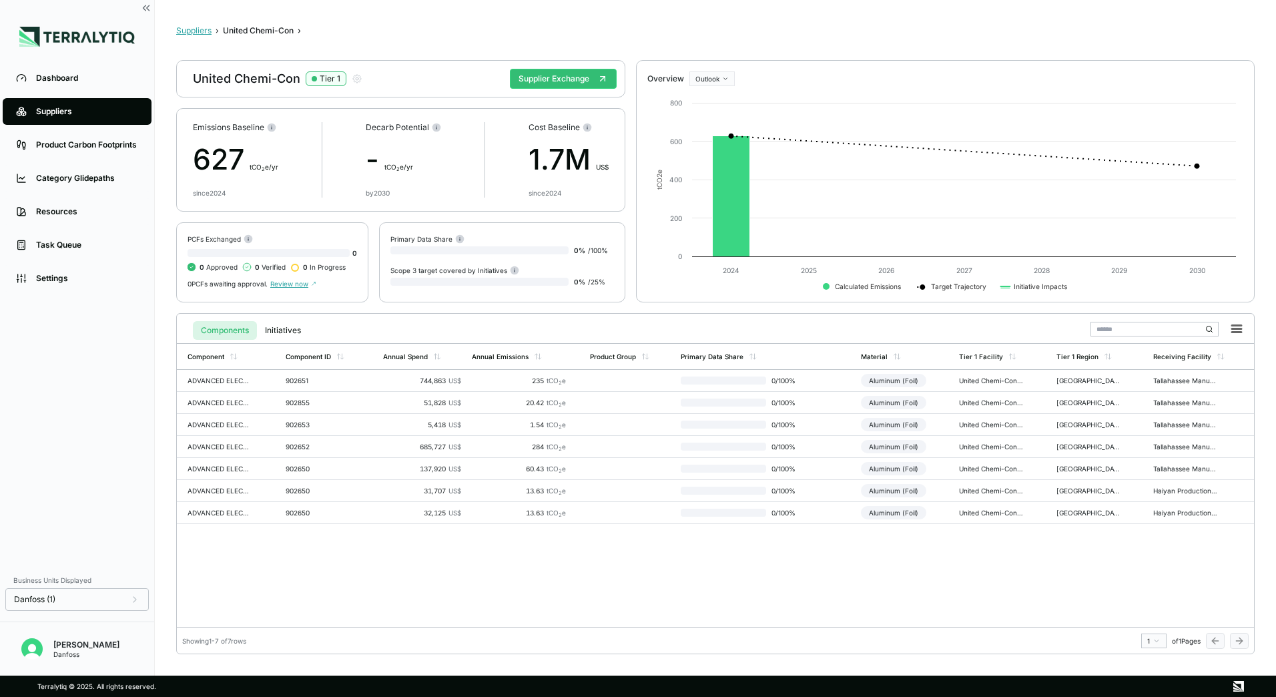
click at [201, 29] on button "Suppliers" at bounding box center [193, 30] width 35 height 11
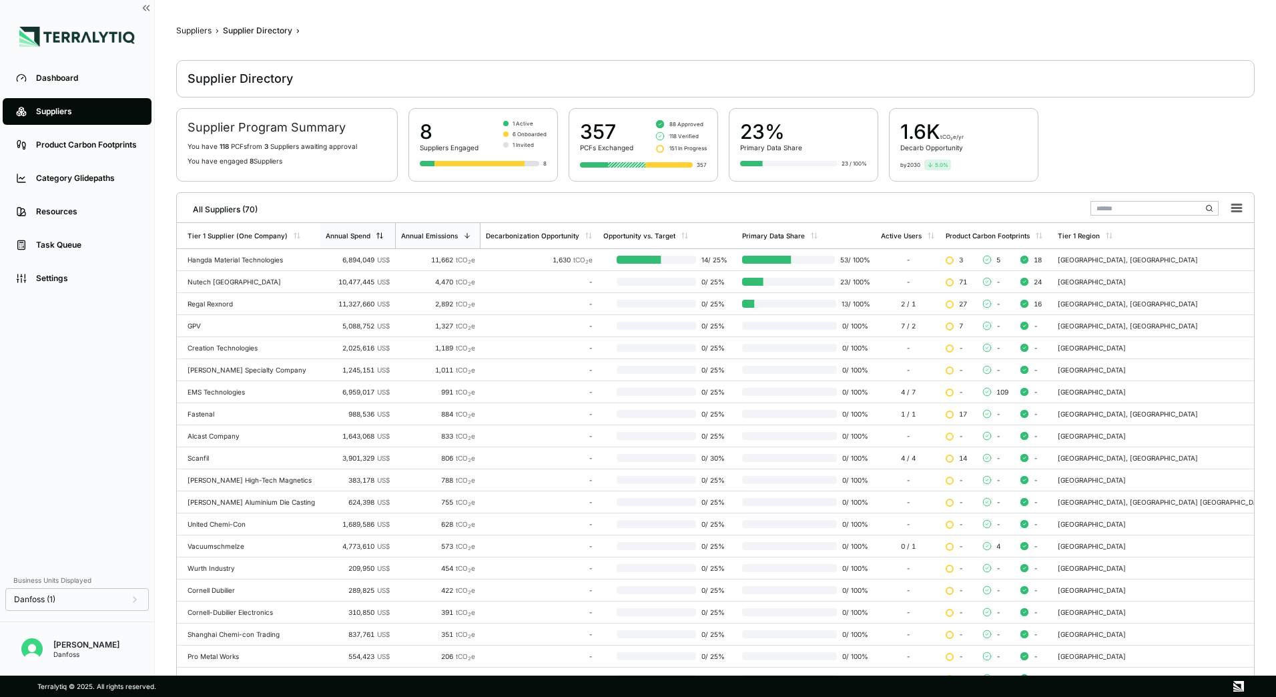
click at [356, 237] on div "Annual Spend" at bounding box center [348, 236] width 45 height 8
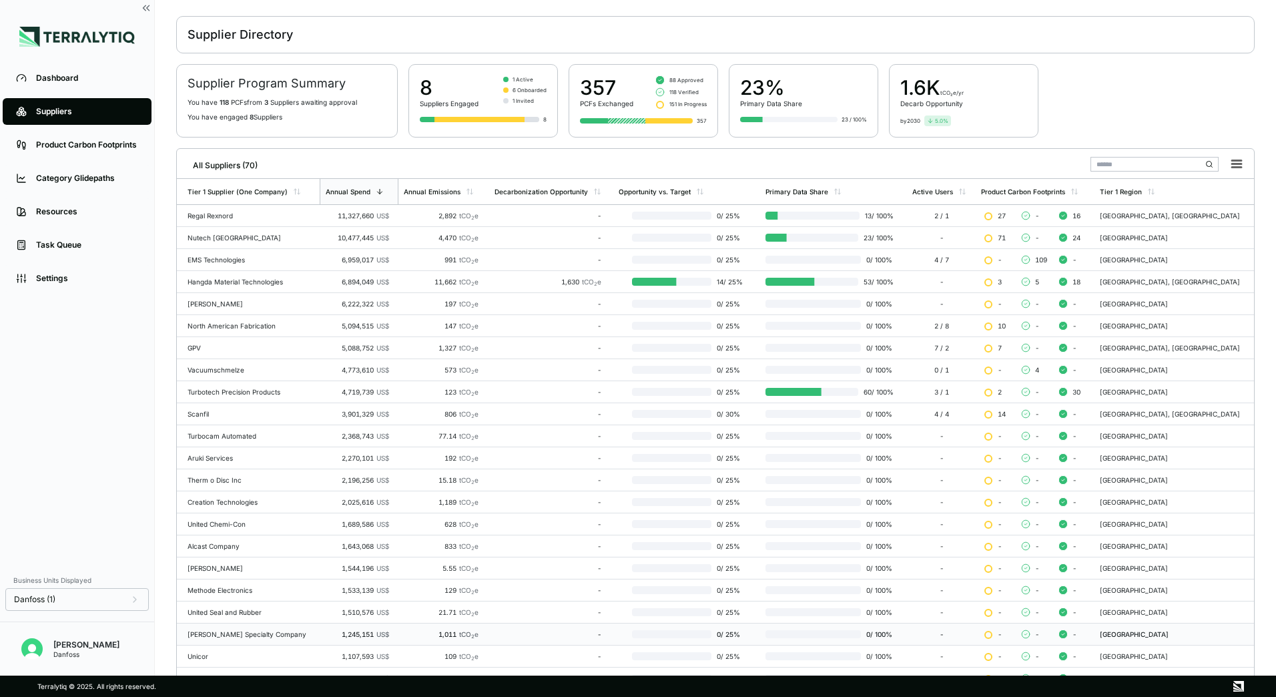
scroll to position [129, 0]
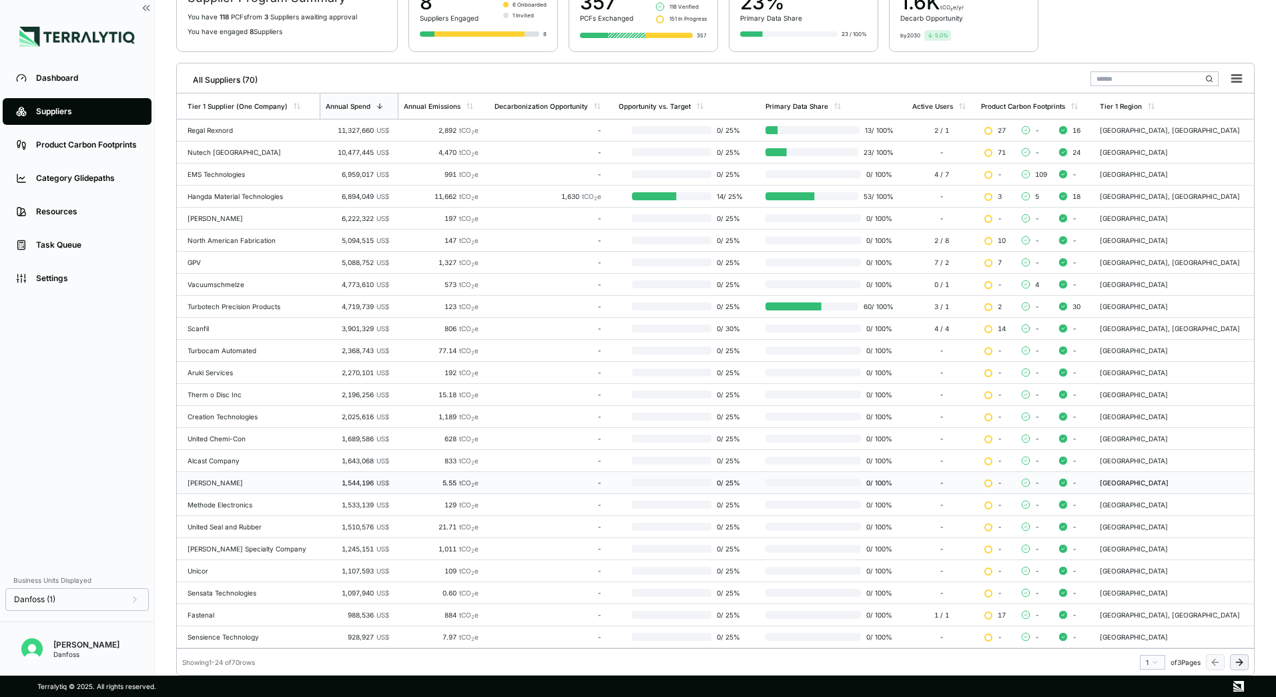
click at [256, 481] on div "[PERSON_NAME]" at bounding box center [251, 482] width 127 height 8
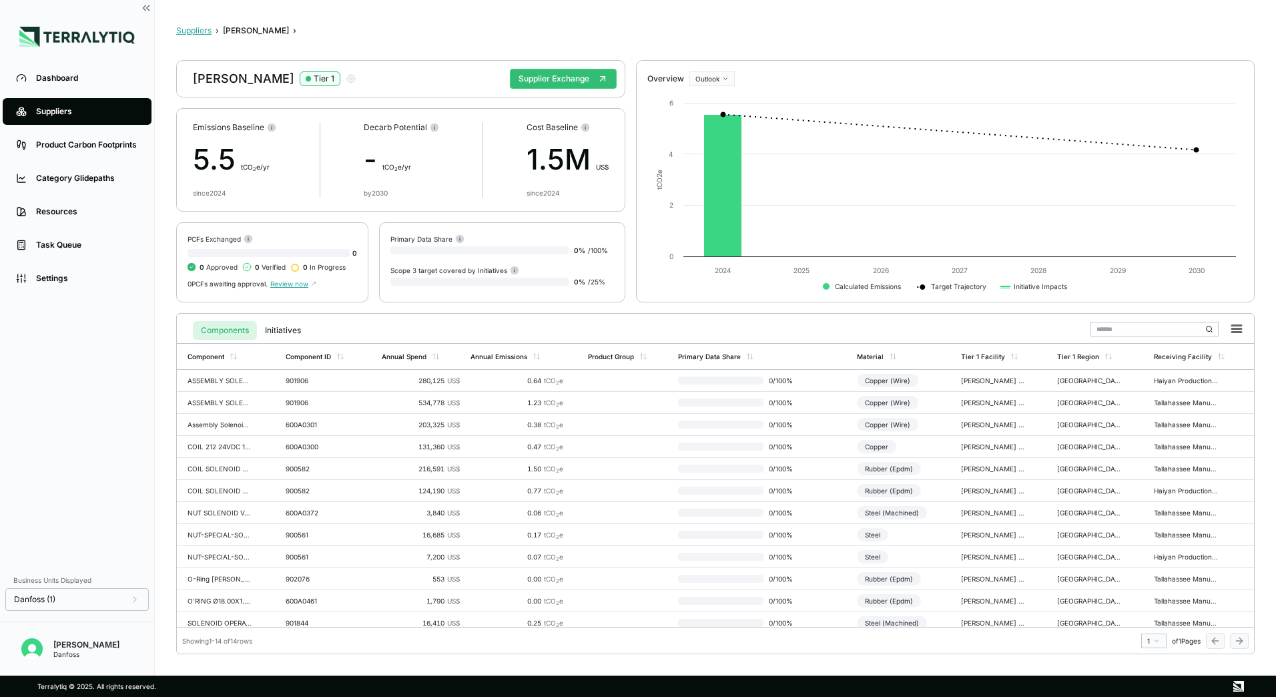
click at [197, 30] on button "Suppliers" at bounding box center [193, 30] width 35 height 11
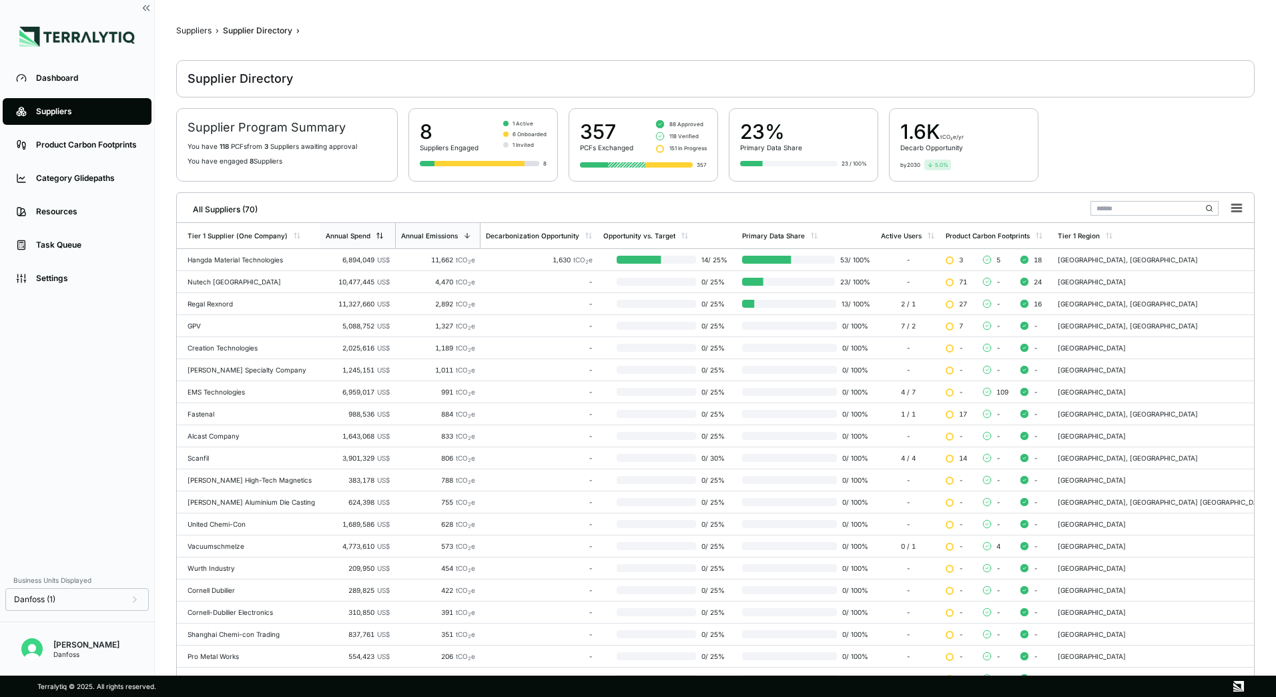
click at [384, 231] on div "Annual Spend" at bounding box center [357, 235] width 75 height 25
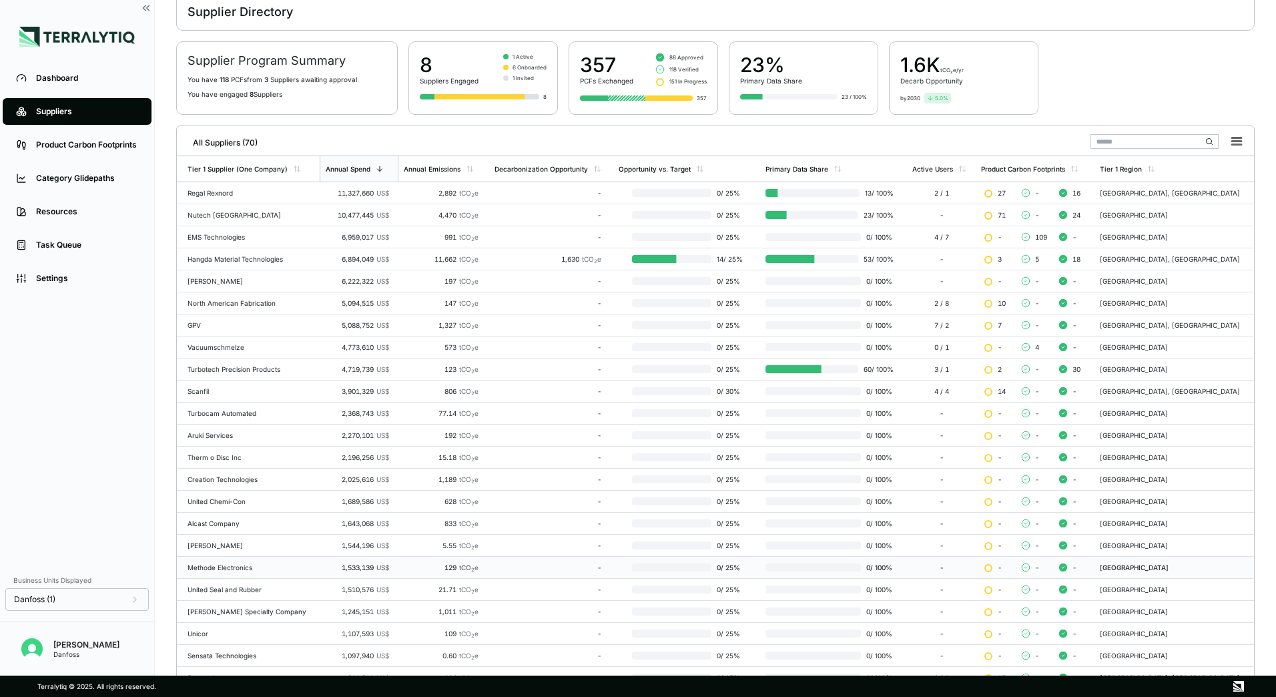
scroll to position [129, 0]
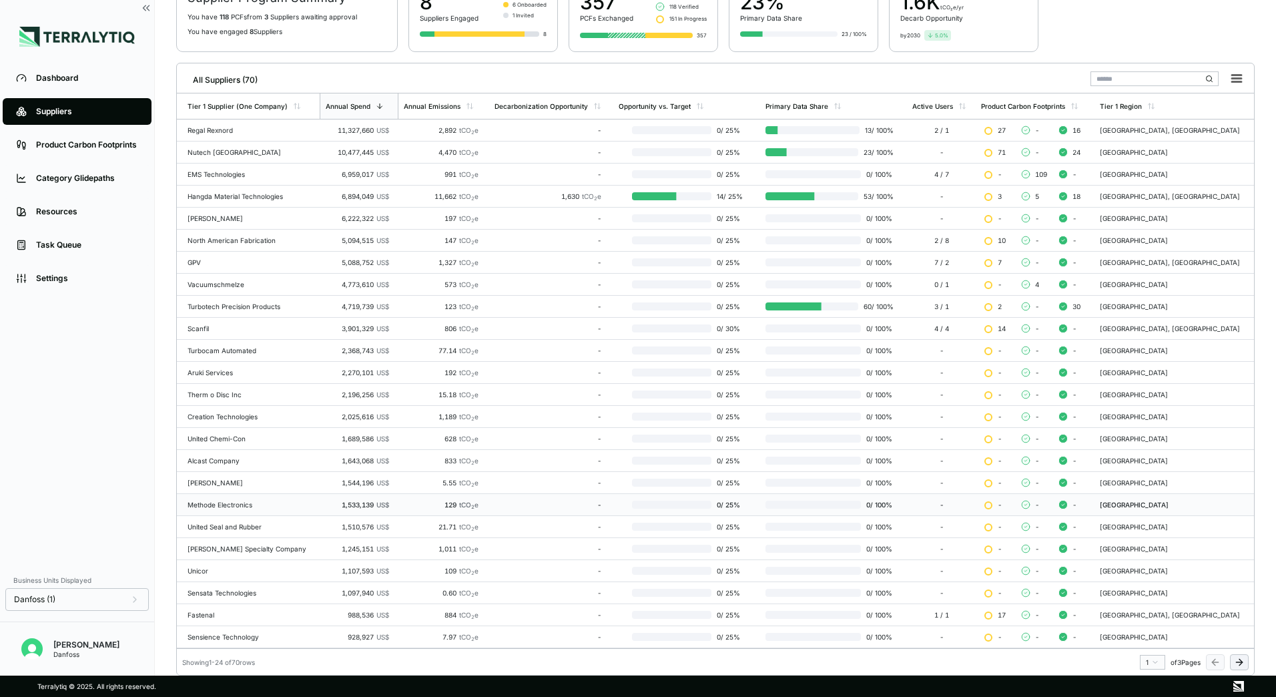
click at [229, 505] on div "Methode Electronics" at bounding box center [251, 505] width 127 height 8
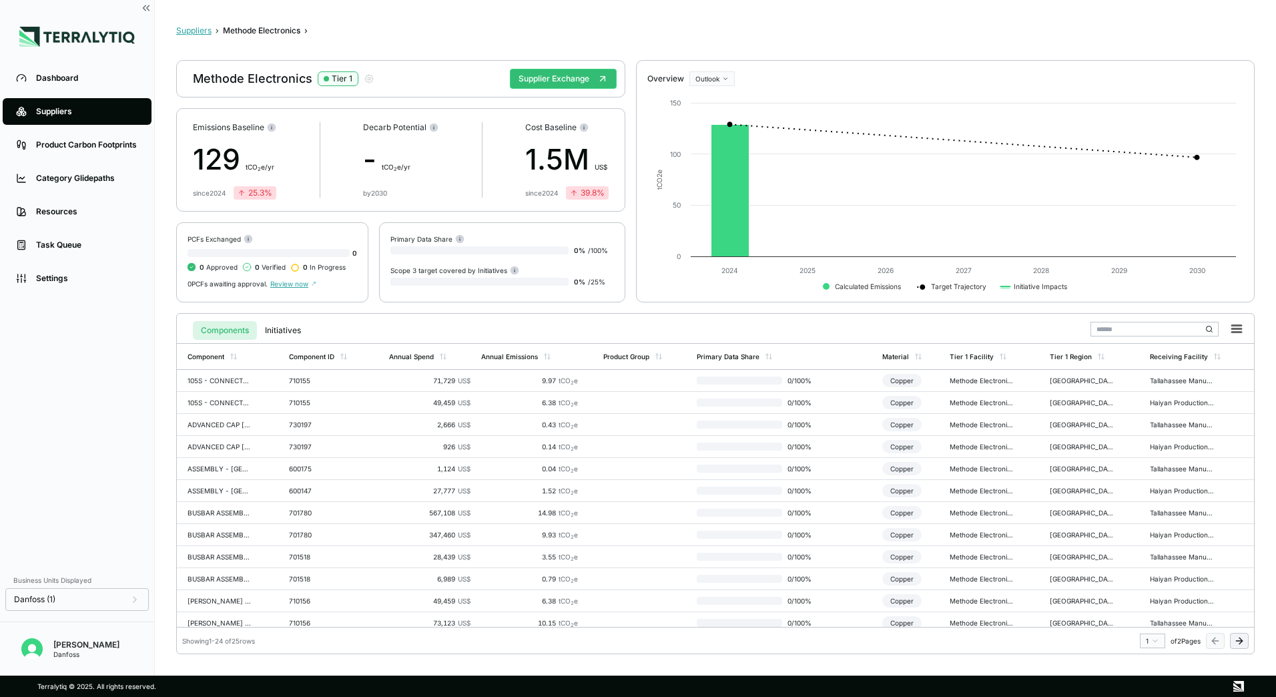
click at [203, 33] on button "Suppliers" at bounding box center [193, 30] width 35 height 11
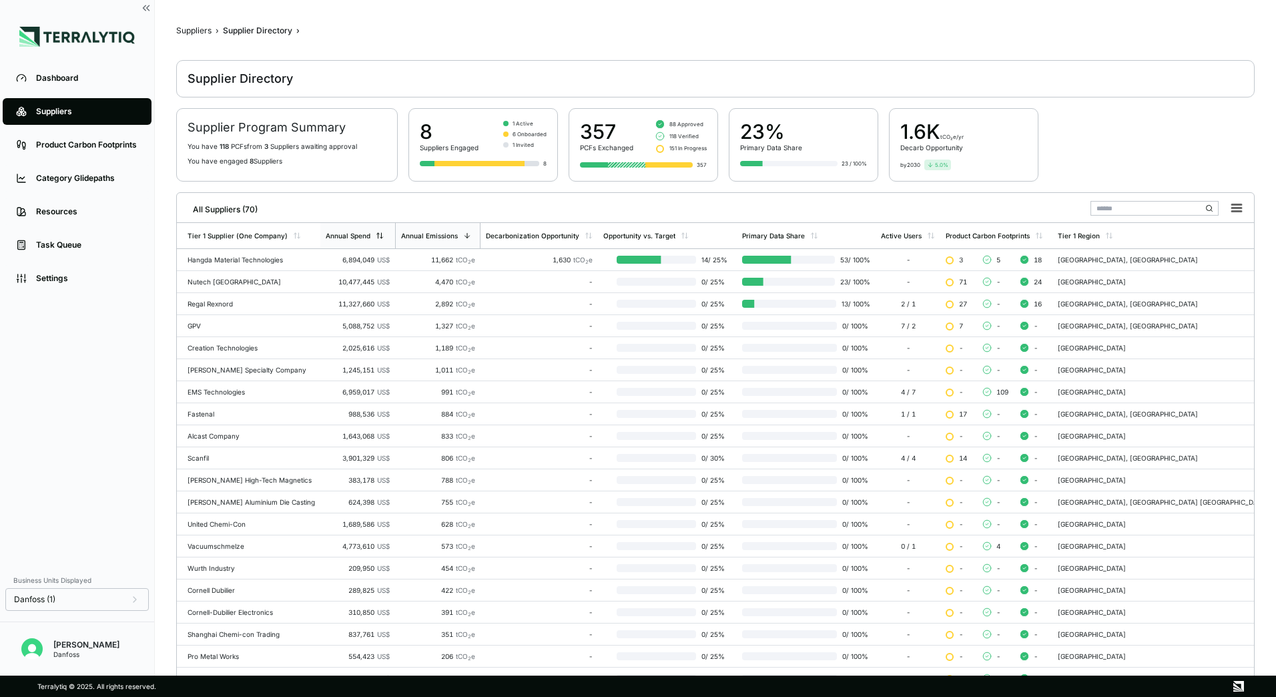
click at [374, 235] on div "Annual Spend" at bounding box center [355, 236] width 58 height 8
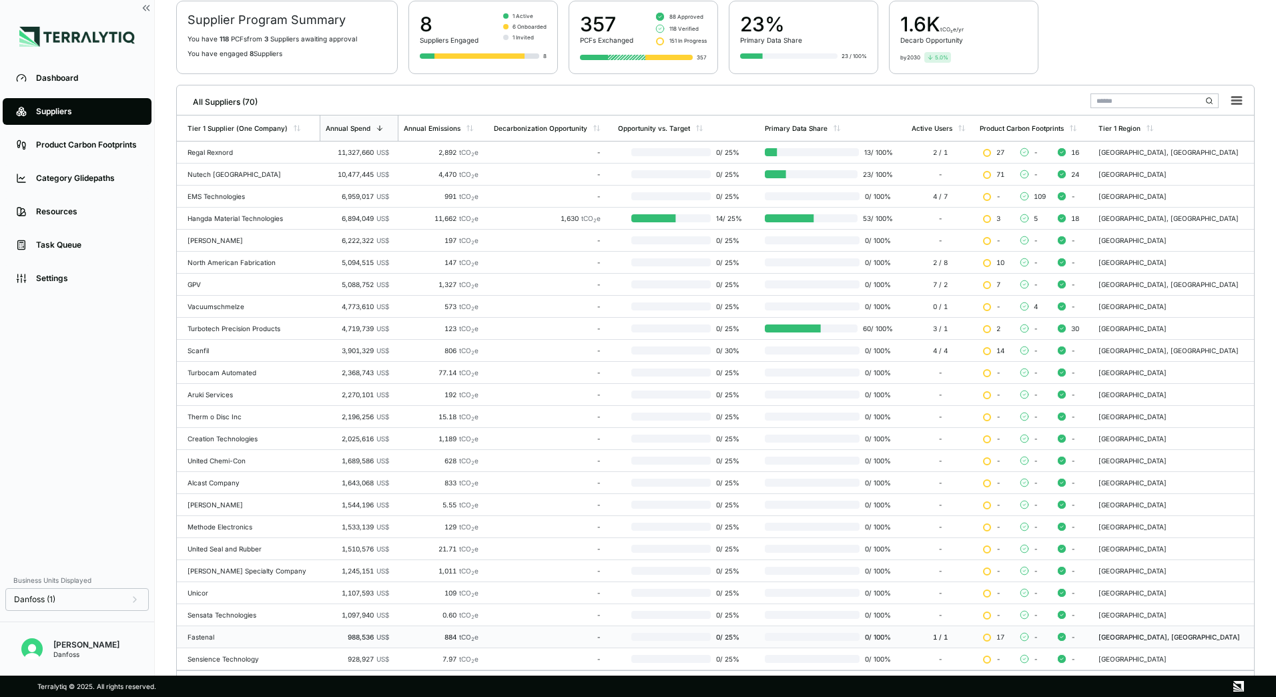
scroll to position [129, 0]
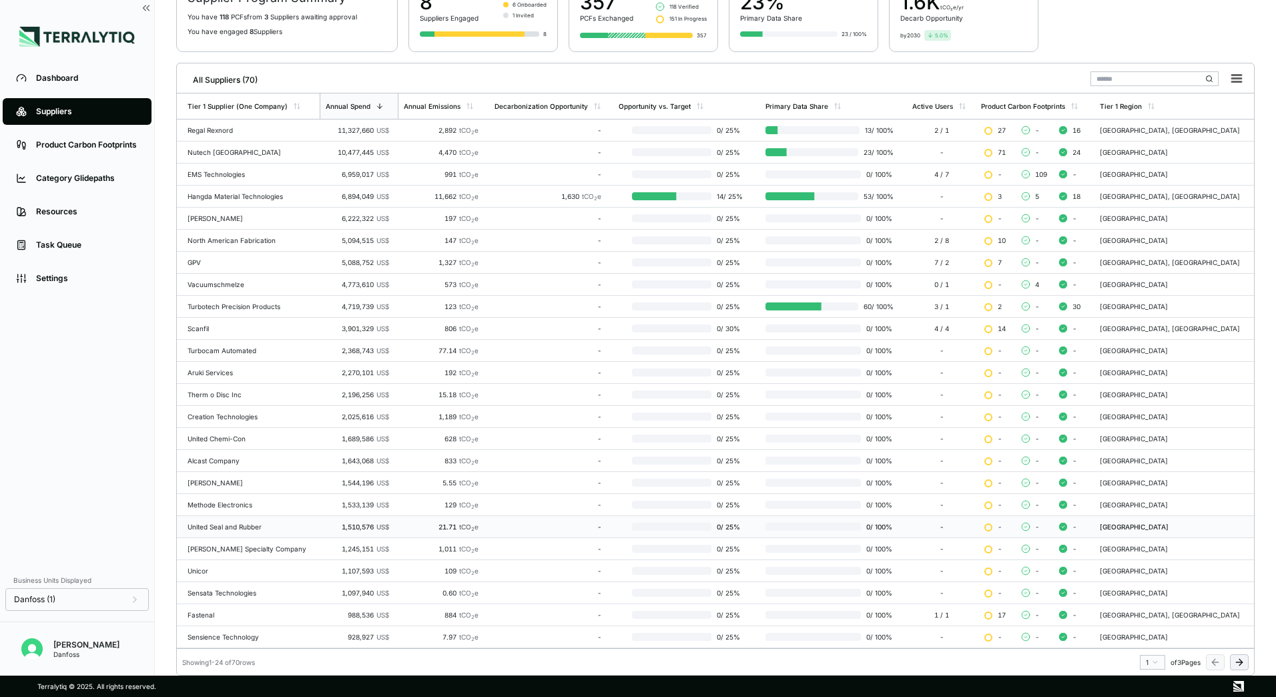
click at [356, 529] on div "1,510,576 US$" at bounding box center [357, 527] width 64 height 8
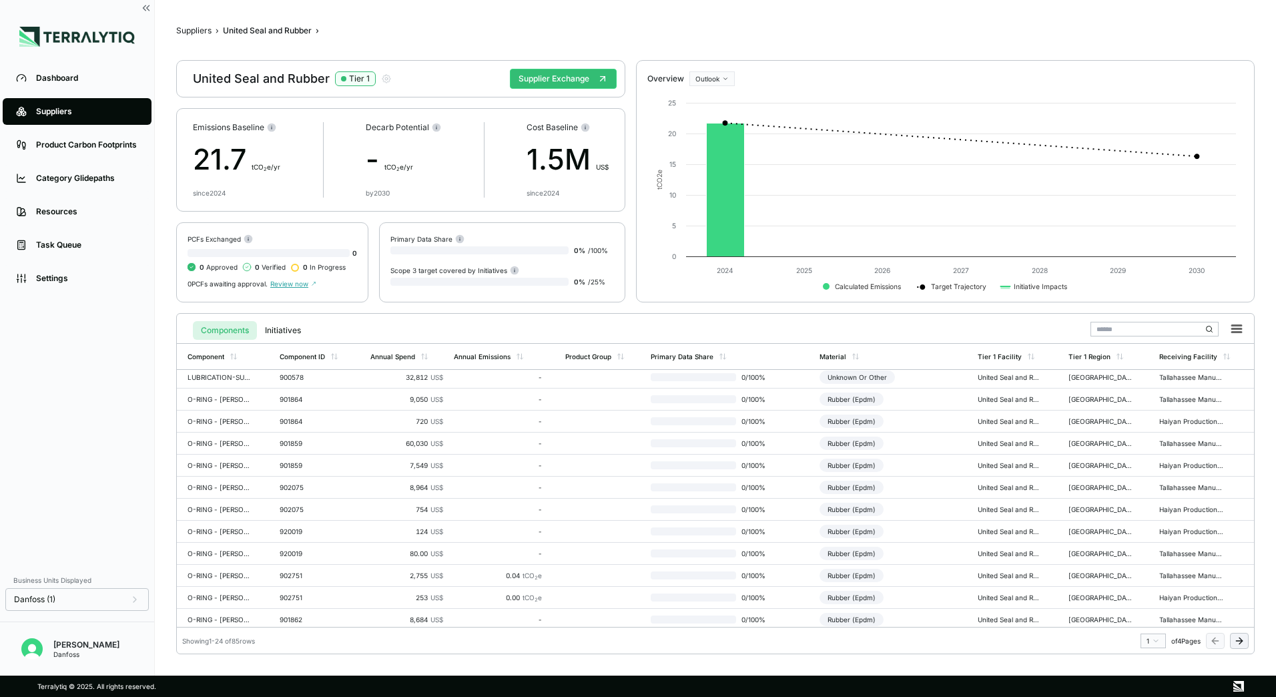
scroll to position [272, 0]
click at [204, 38] on div "Suppliers › United Seal and Rubber › United Seal and Rubber Tier 1 Supplier Exc…" at bounding box center [715, 337] width 1078 height 633
click at [203, 33] on button "Suppliers" at bounding box center [193, 30] width 35 height 11
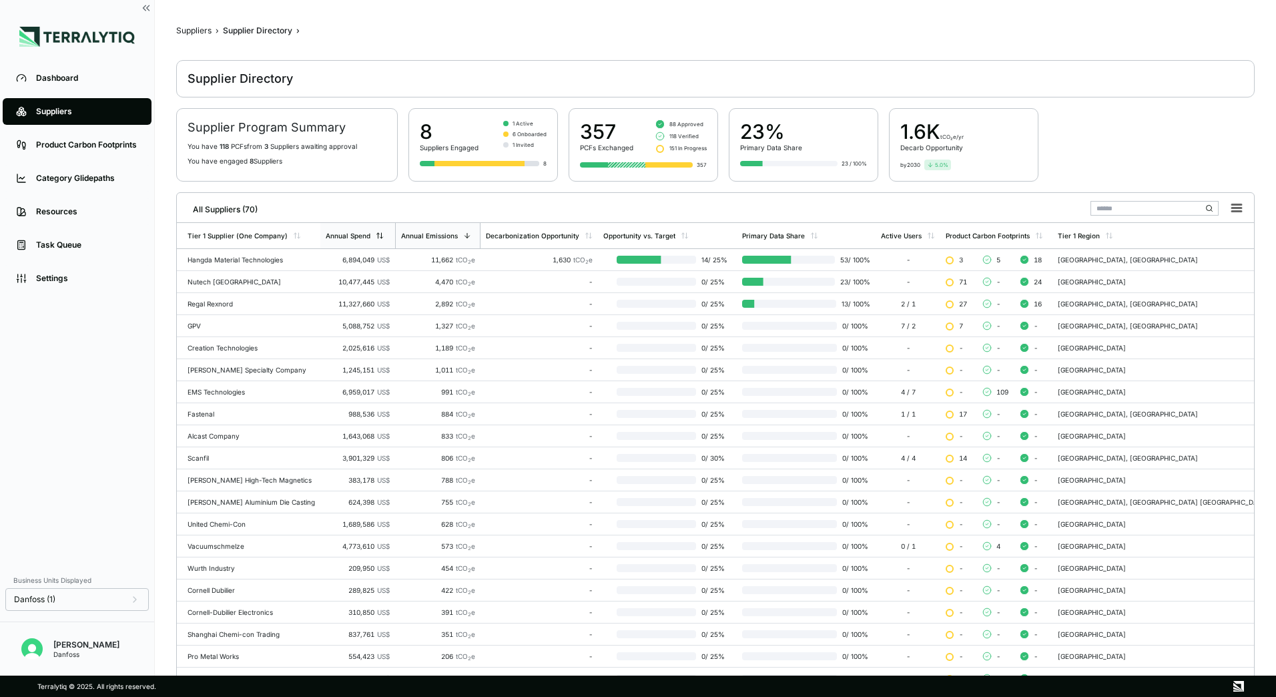
click at [372, 238] on div "Annual Spend" at bounding box center [355, 236] width 58 height 8
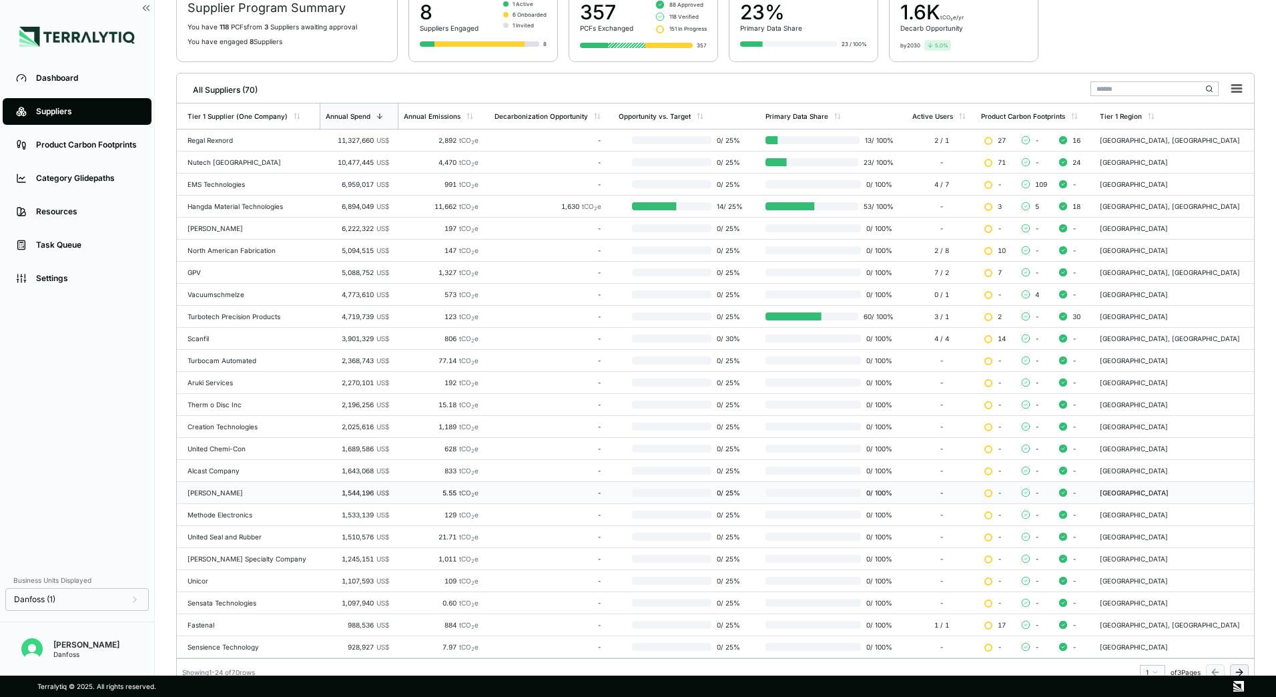
scroll to position [129, 0]
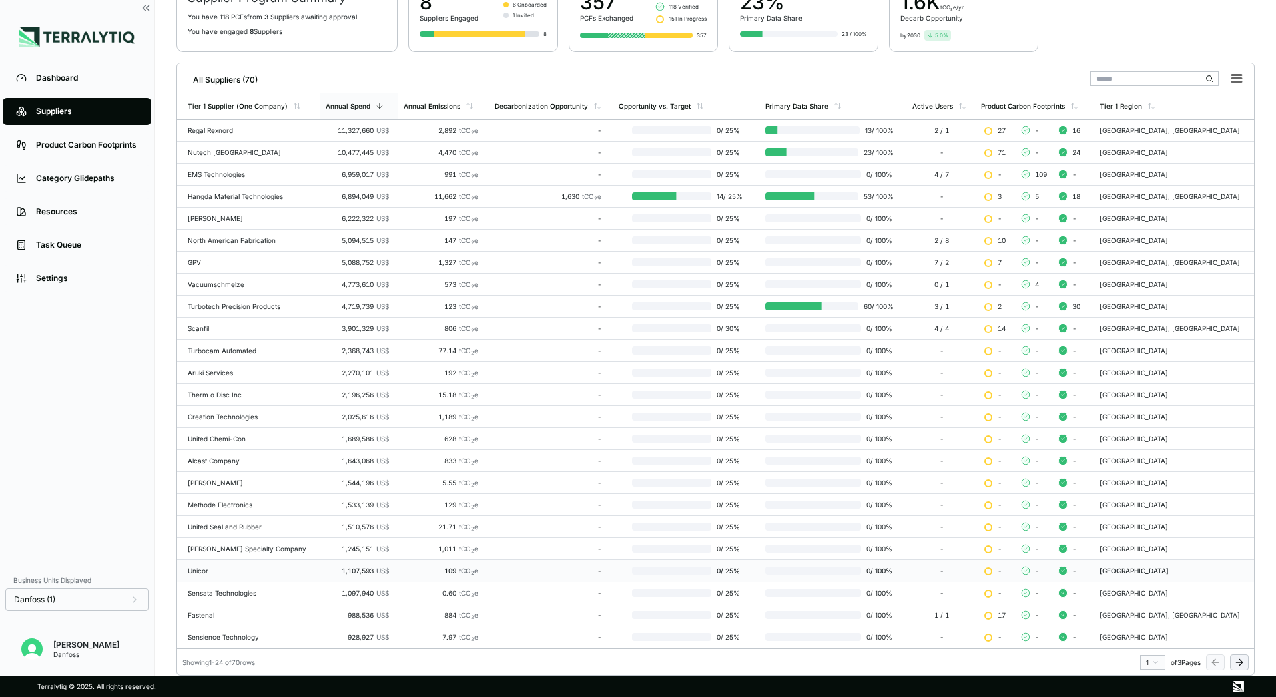
click at [230, 575] on td "Unicor" at bounding box center [248, 571] width 143 height 22
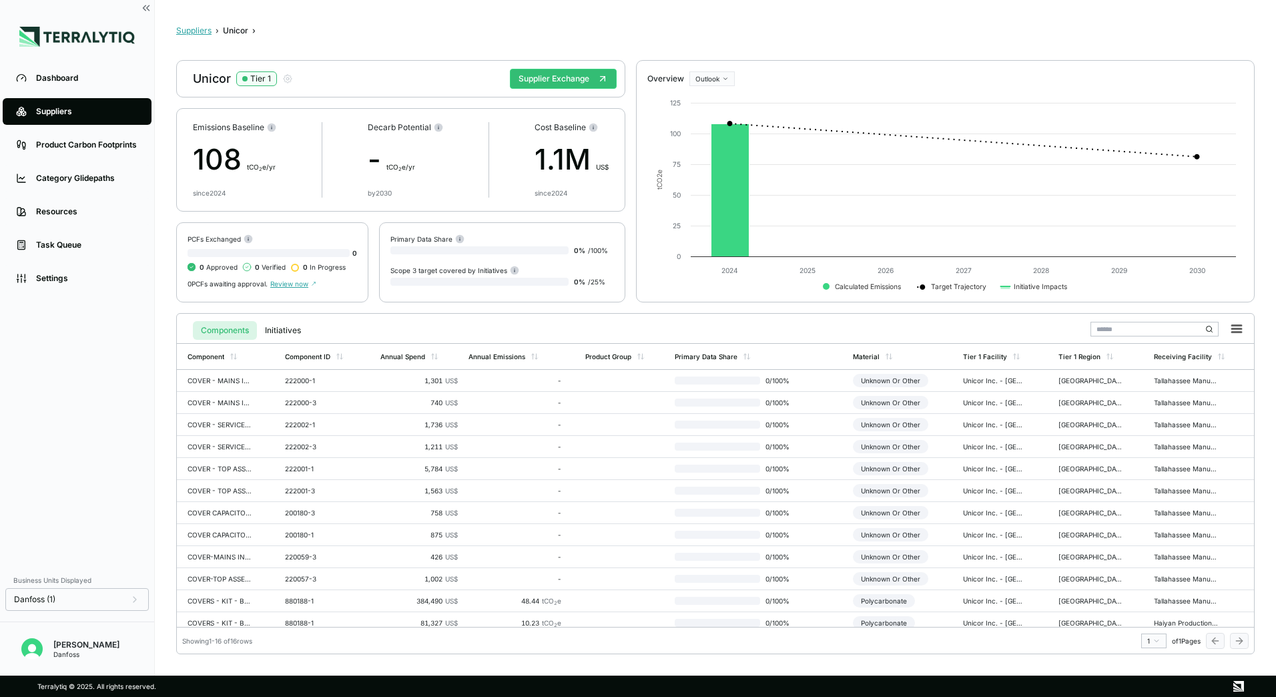
click at [205, 33] on button "Suppliers" at bounding box center [193, 30] width 35 height 11
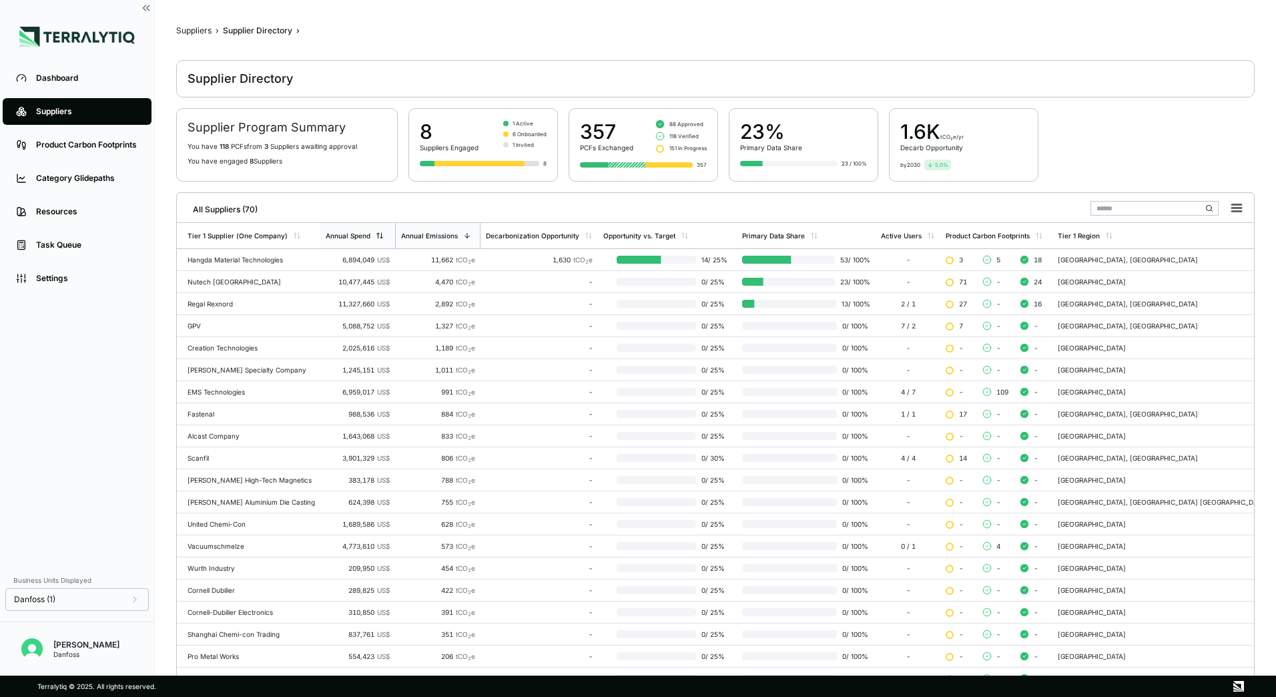
click at [382, 237] on icon at bounding box center [382, 235] width 0 height 5
